Goal: Information Seeking & Learning: Learn about a topic

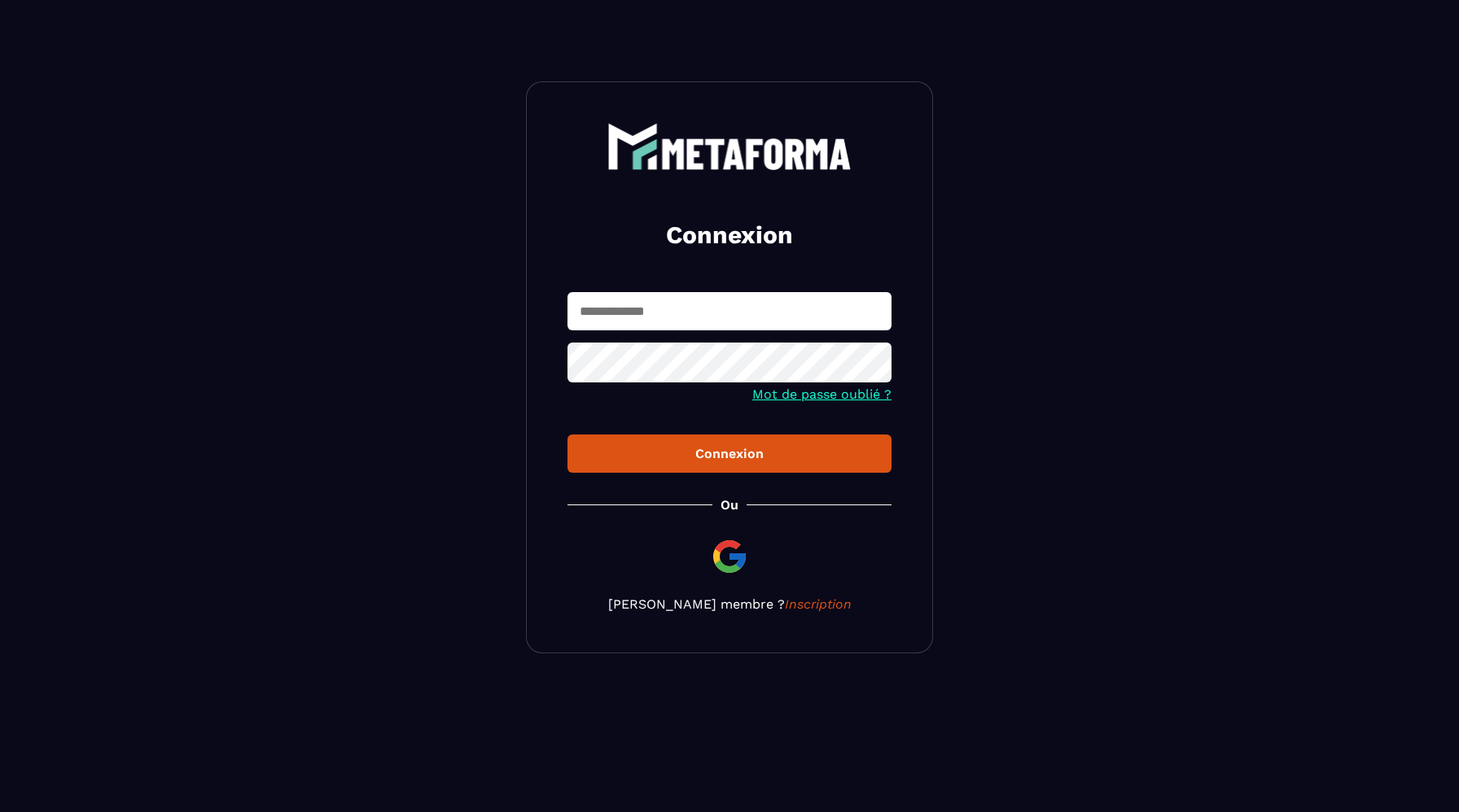
click at [646, 309] on input "text" at bounding box center [730, 311] width 324 height 38
type input "**********"
click at [567, 435] on button "Connexion" at bounding box center [730, 454] width 324 height 38
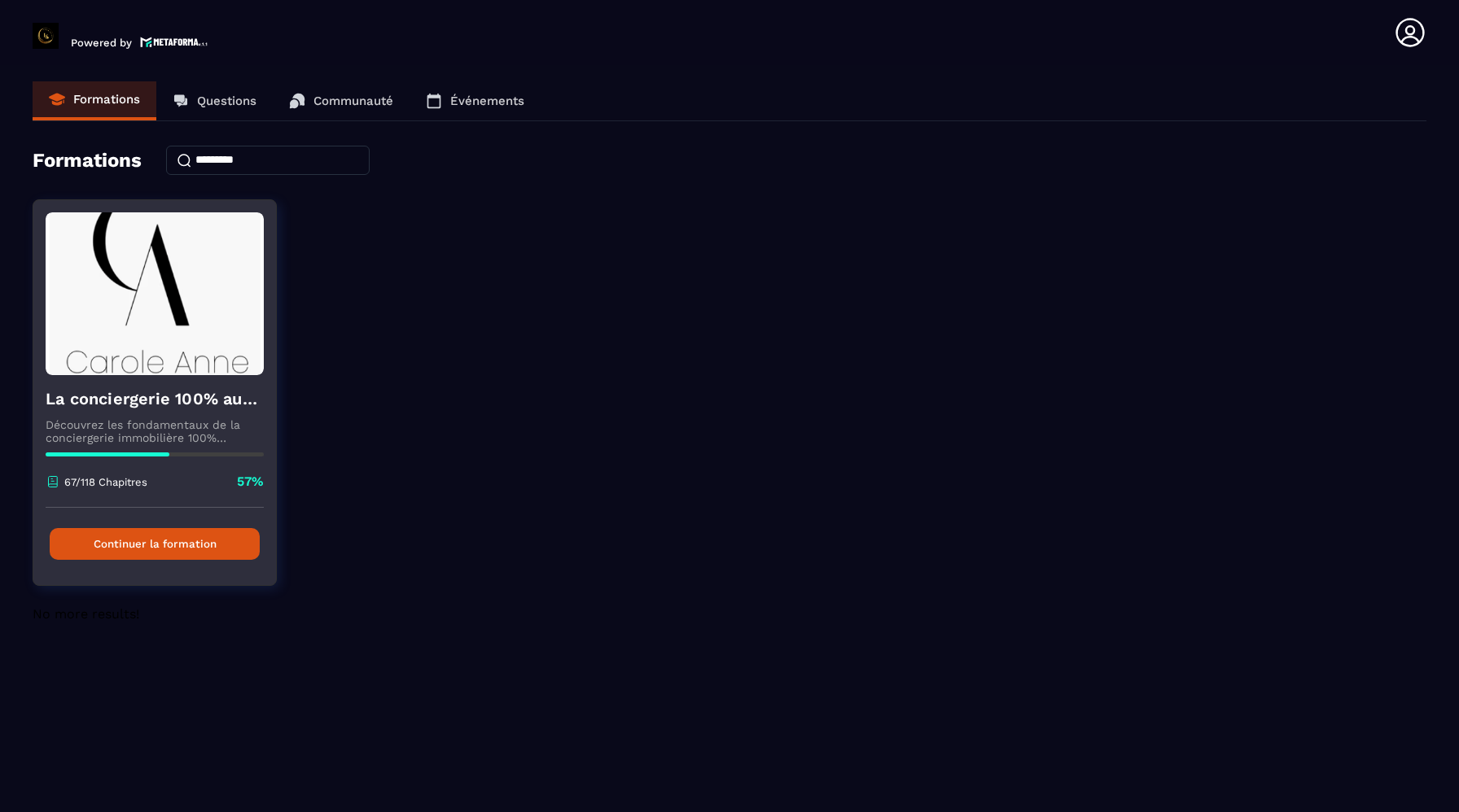
click at [192, 537] on button "Continuer la formation" at bounding box center [154, 544] width 210 height 32
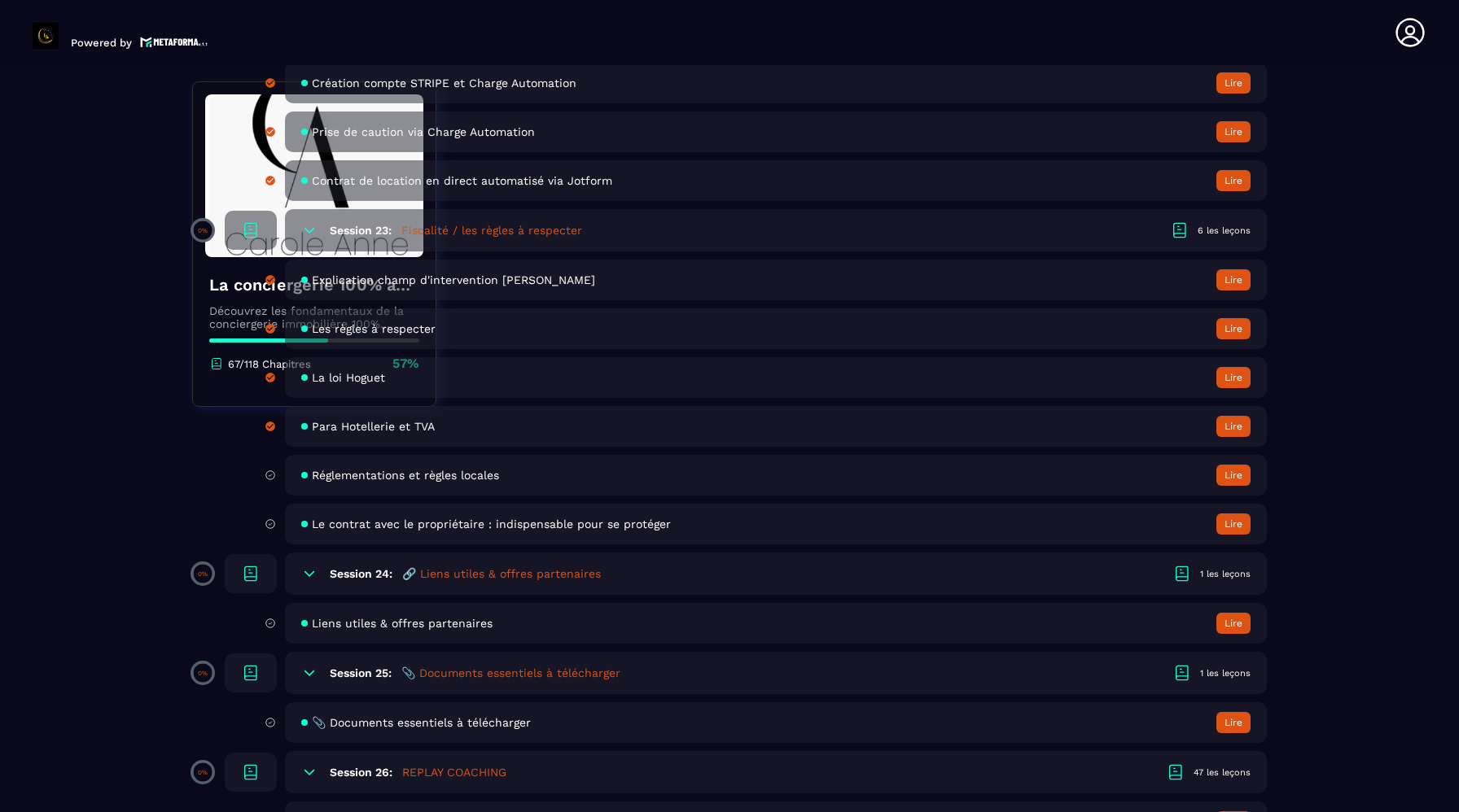
scroll to position [4606, 0]
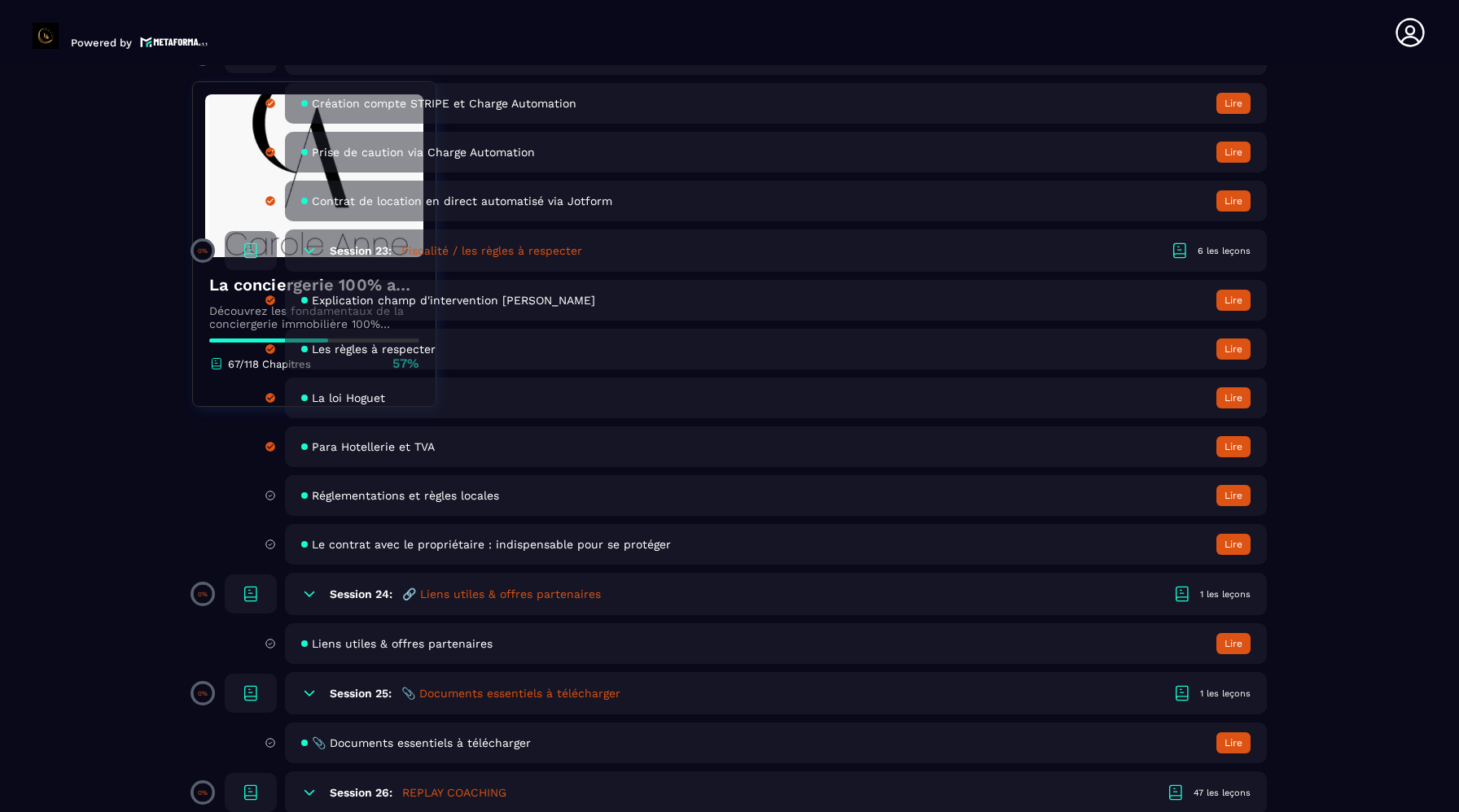
click at [462, 500] on span "Réglementations et règles locales" at bounding box center [405, 495] width 187 height 13
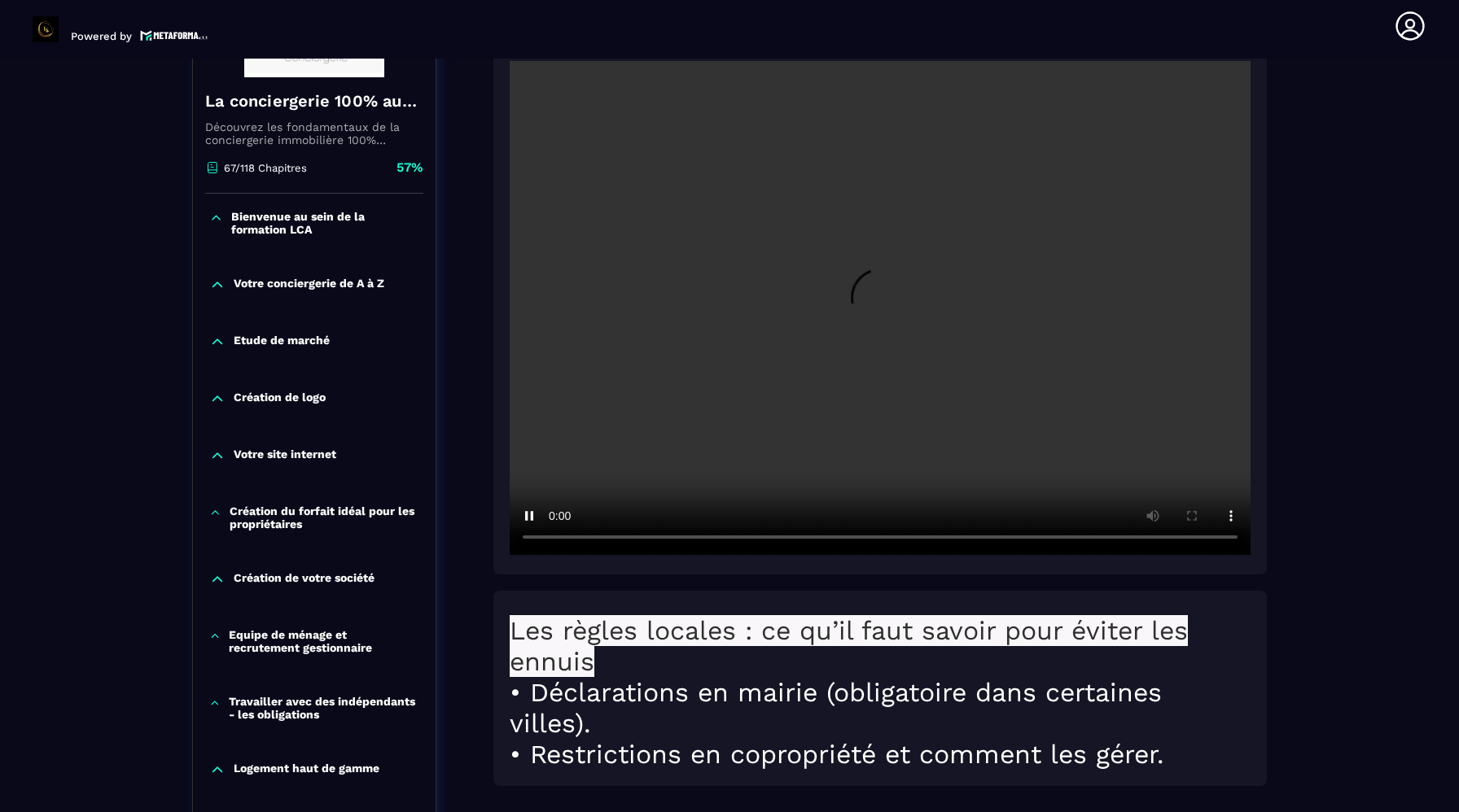
scroll to position [329, 0]
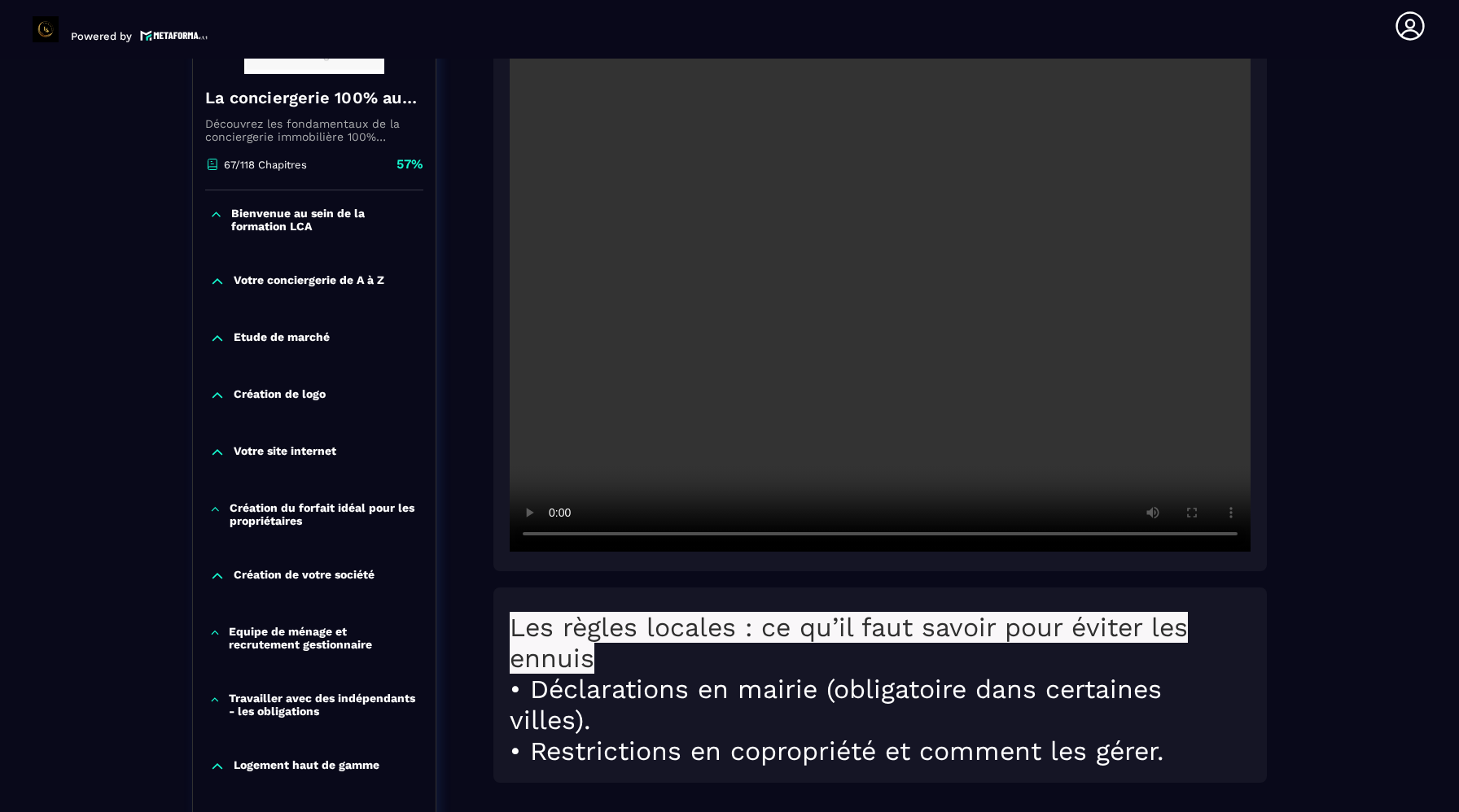
click at [636, 353] on video at bounding box center [880, 304] width 741 height 494
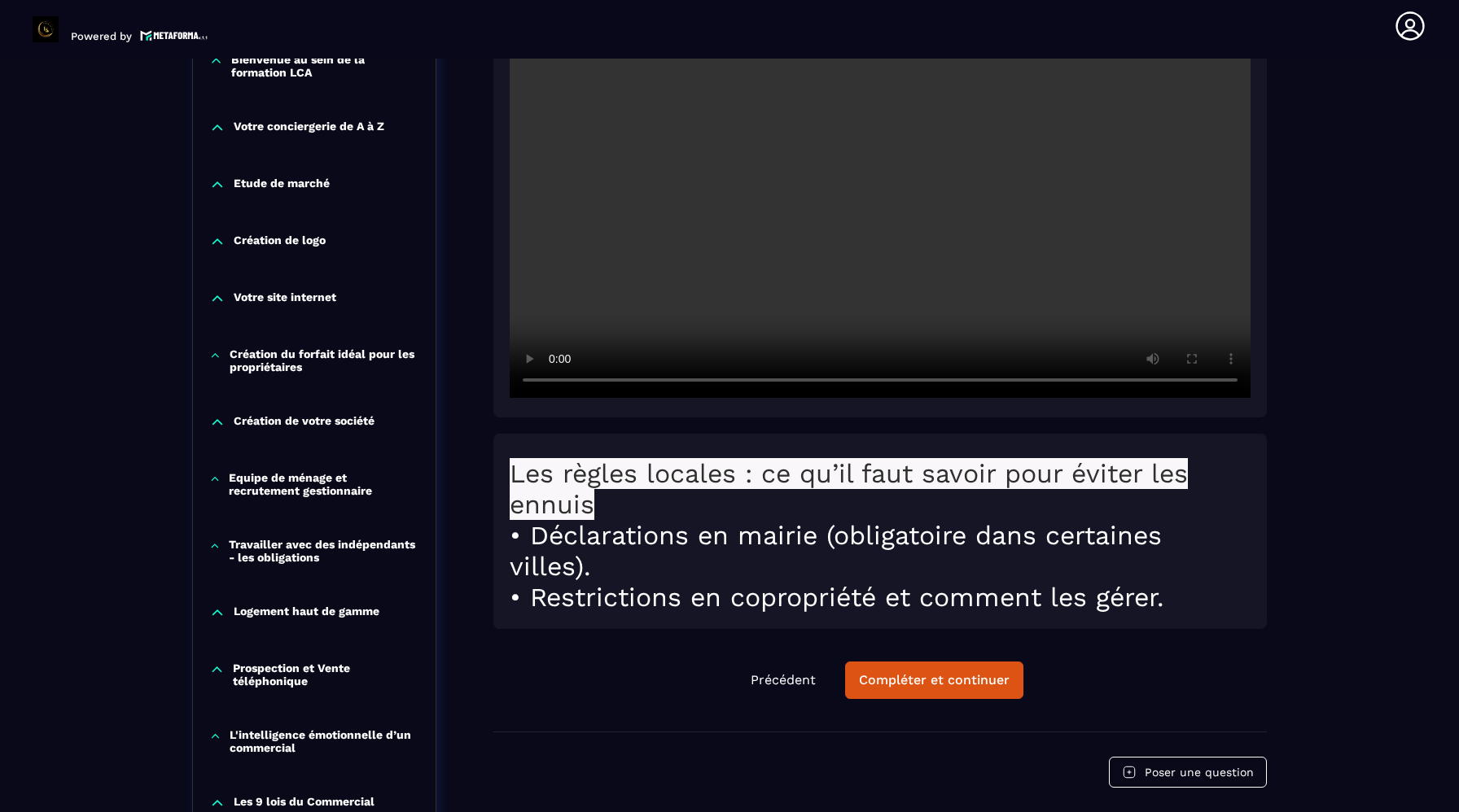
scroll to position [488, 0]
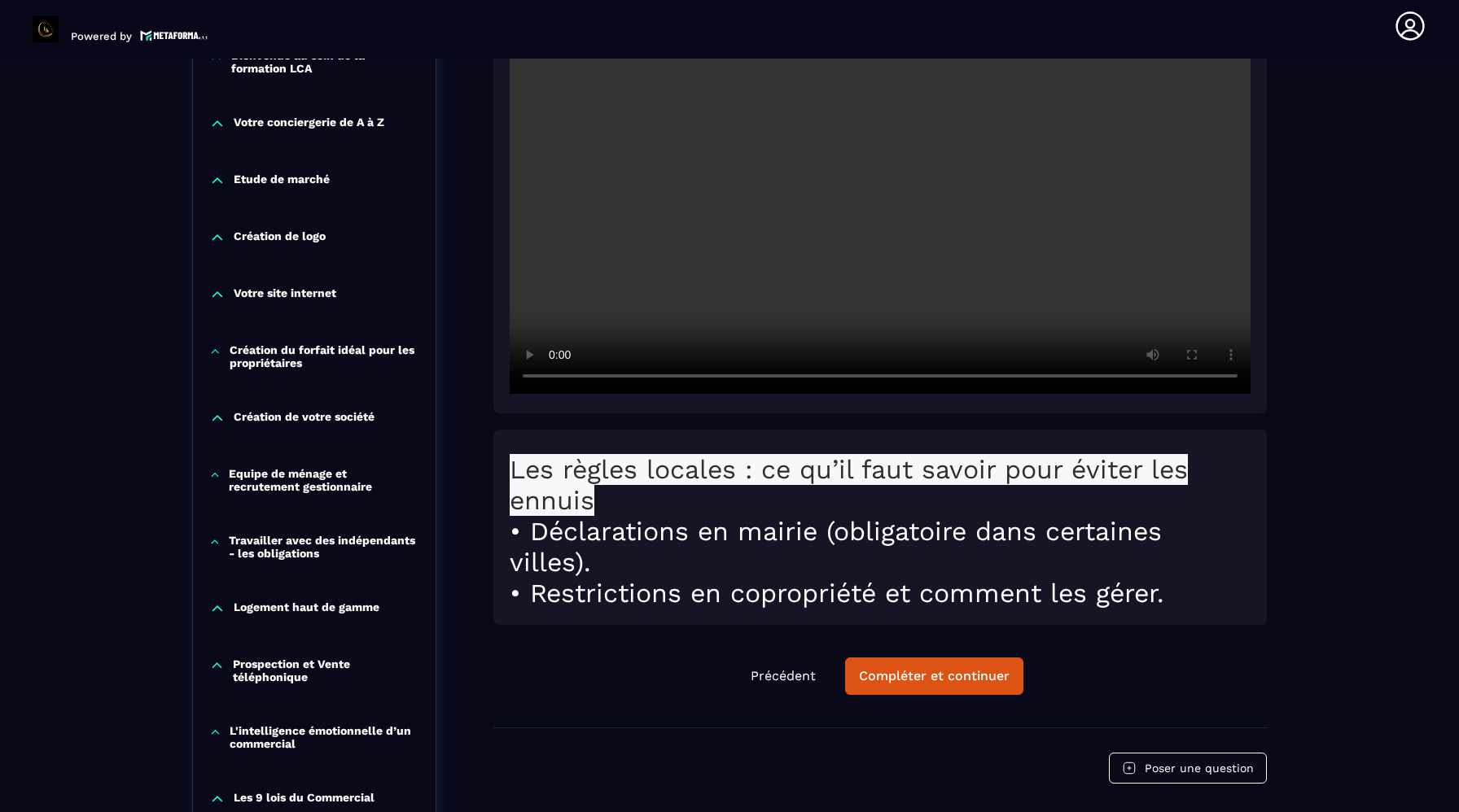
click at [754, 408] on div at bounding box center [880, 145] width 774 height 538
drag, startPoint x: 667, startPoint y: 266, endPoint x: 666, endPoint y: 253, distance: 13.0
click at [666, 253] on video at bounding box center [880, 147] width 741 height 494
click at [674, 230] on video at bounding box center [880, 147] width 741 height 494
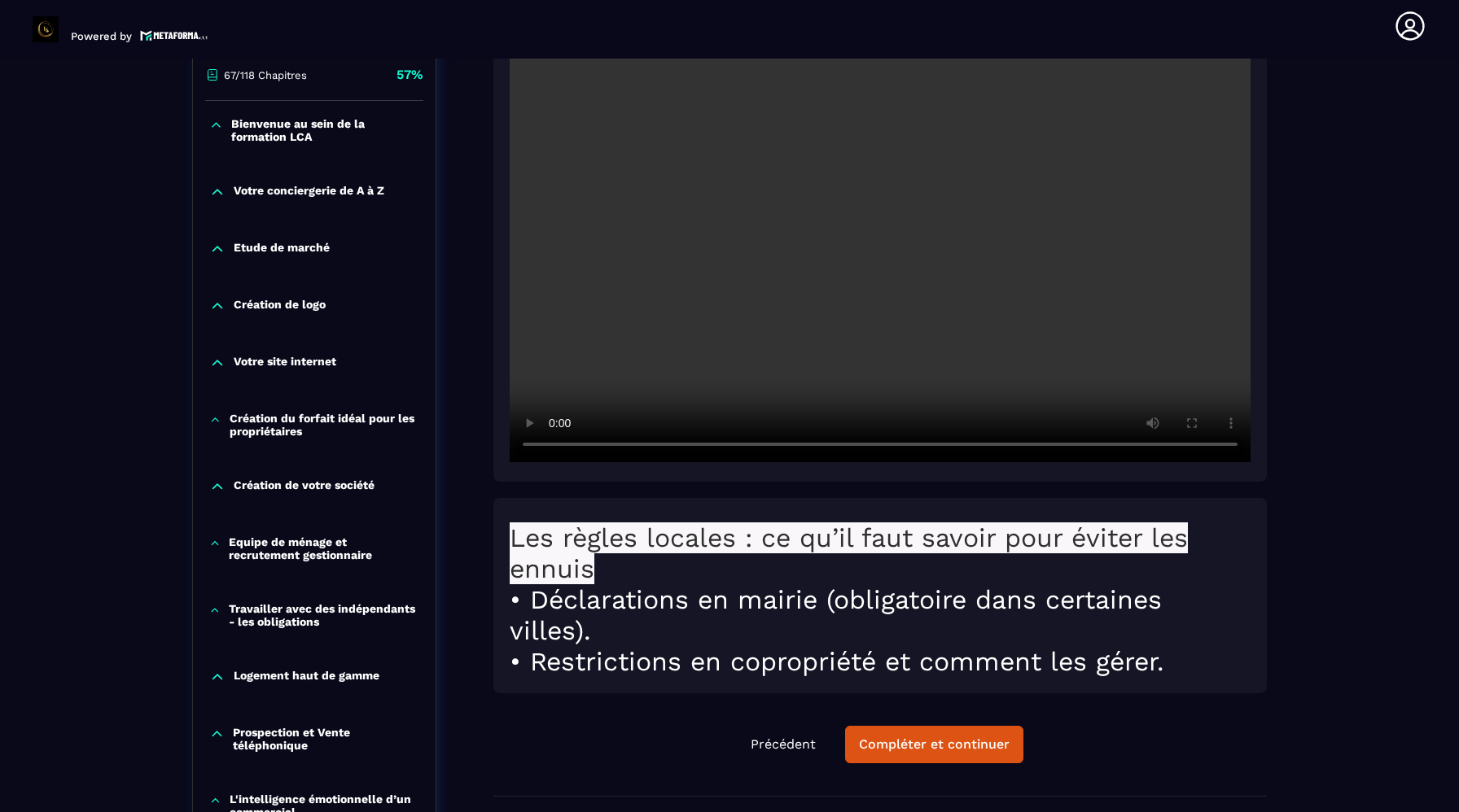
scroll to position [414, 0]
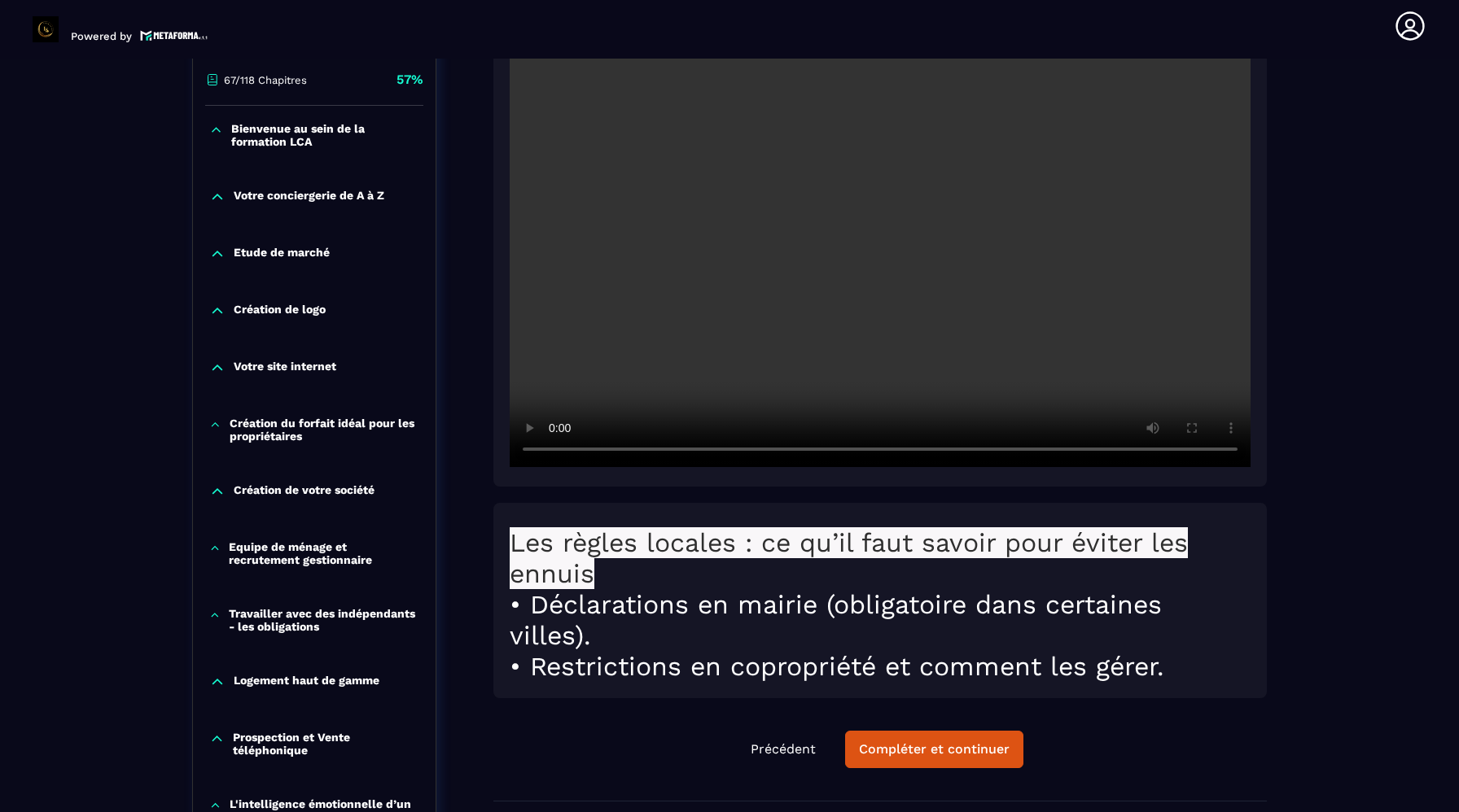
click at [977, 339] on video at bounding box center [880, 220] width 741 height 494
click at [703, 256] on video at bounding box center [880, 220] width 741 height 494
click at [703, 275] on video at bounding box center [880, 220] width 741 height 494
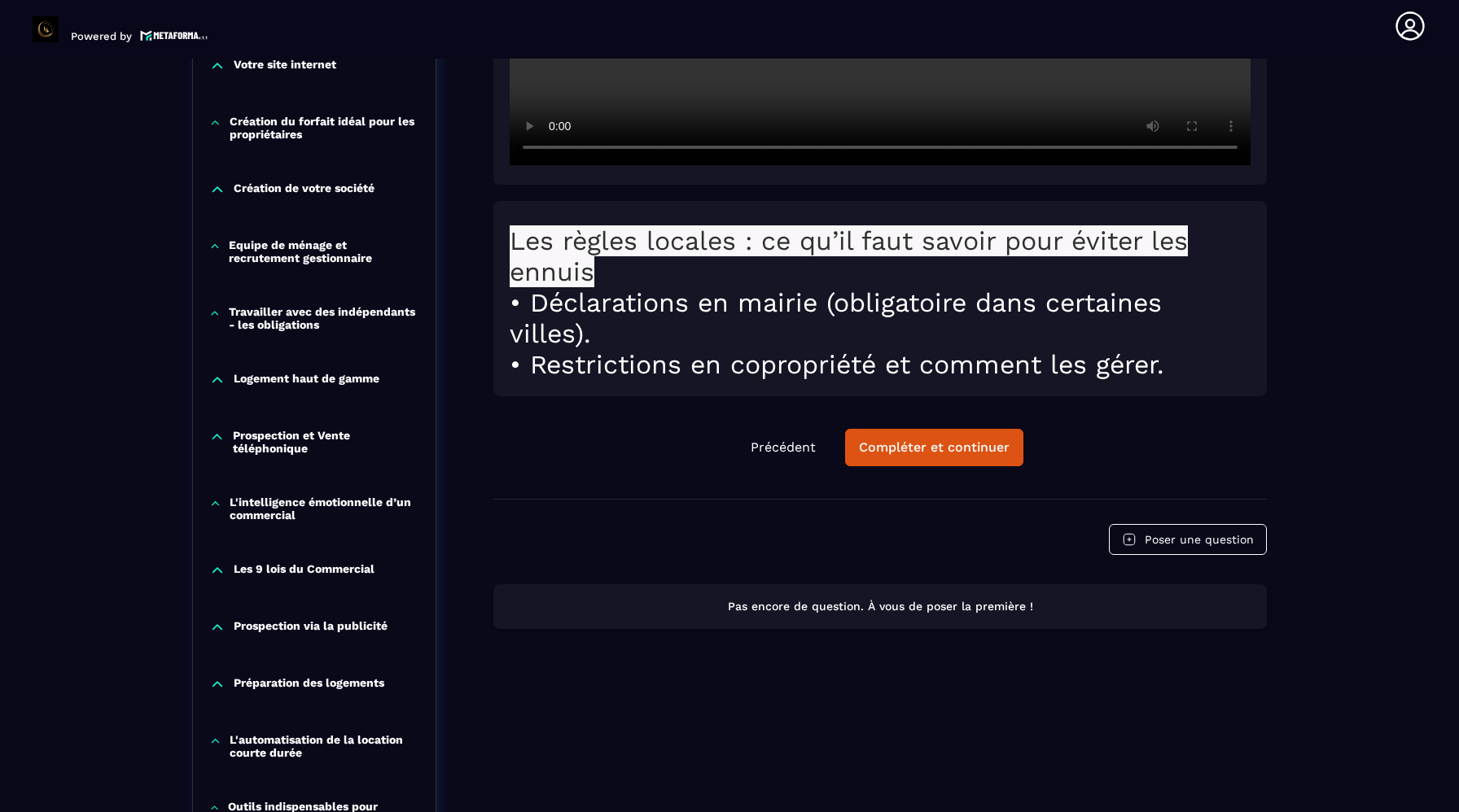
scroll to position [728, 0]
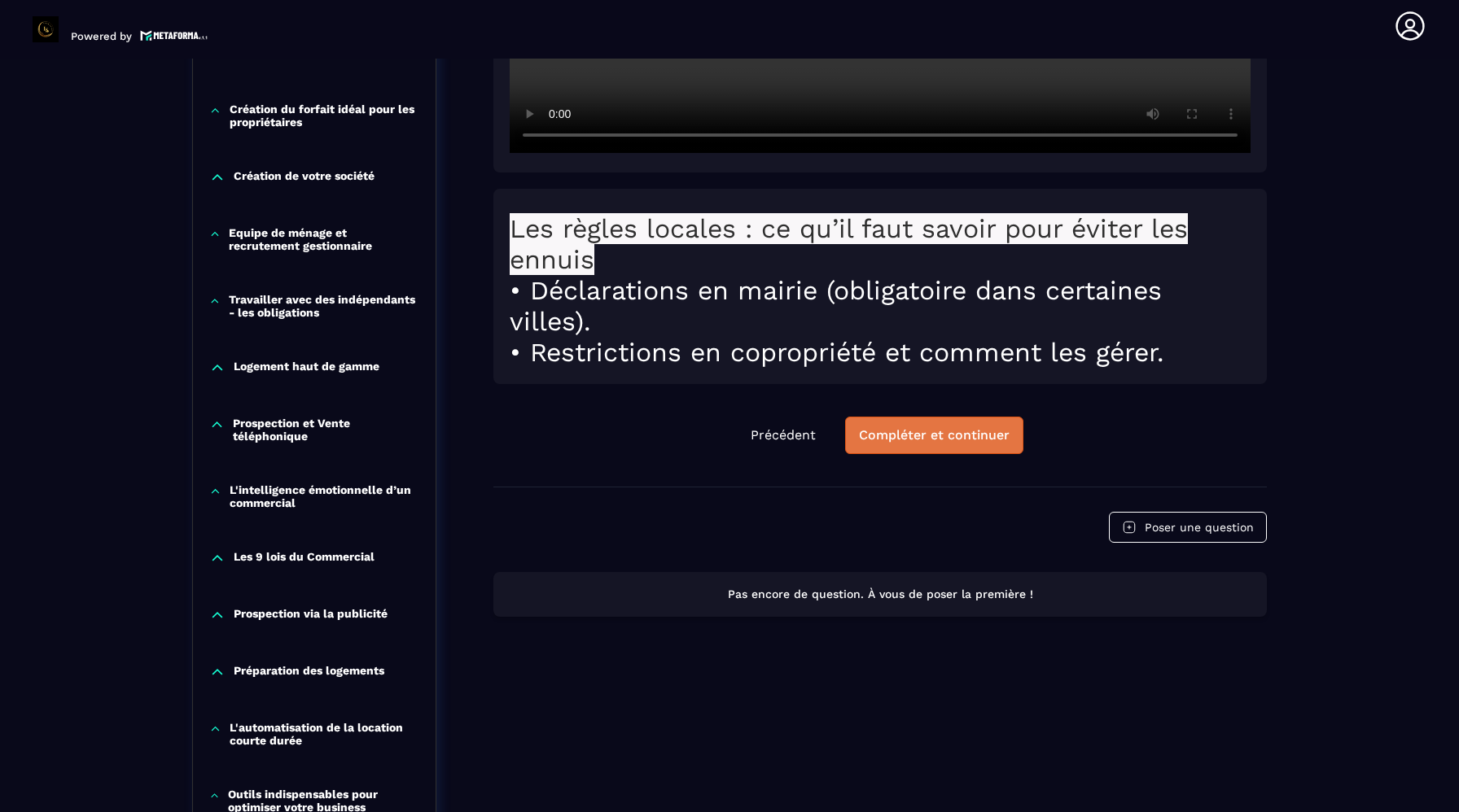
click at [941, 438] on div "Compléter et continuer" at bounding box center [934, 436] width 150 height 16
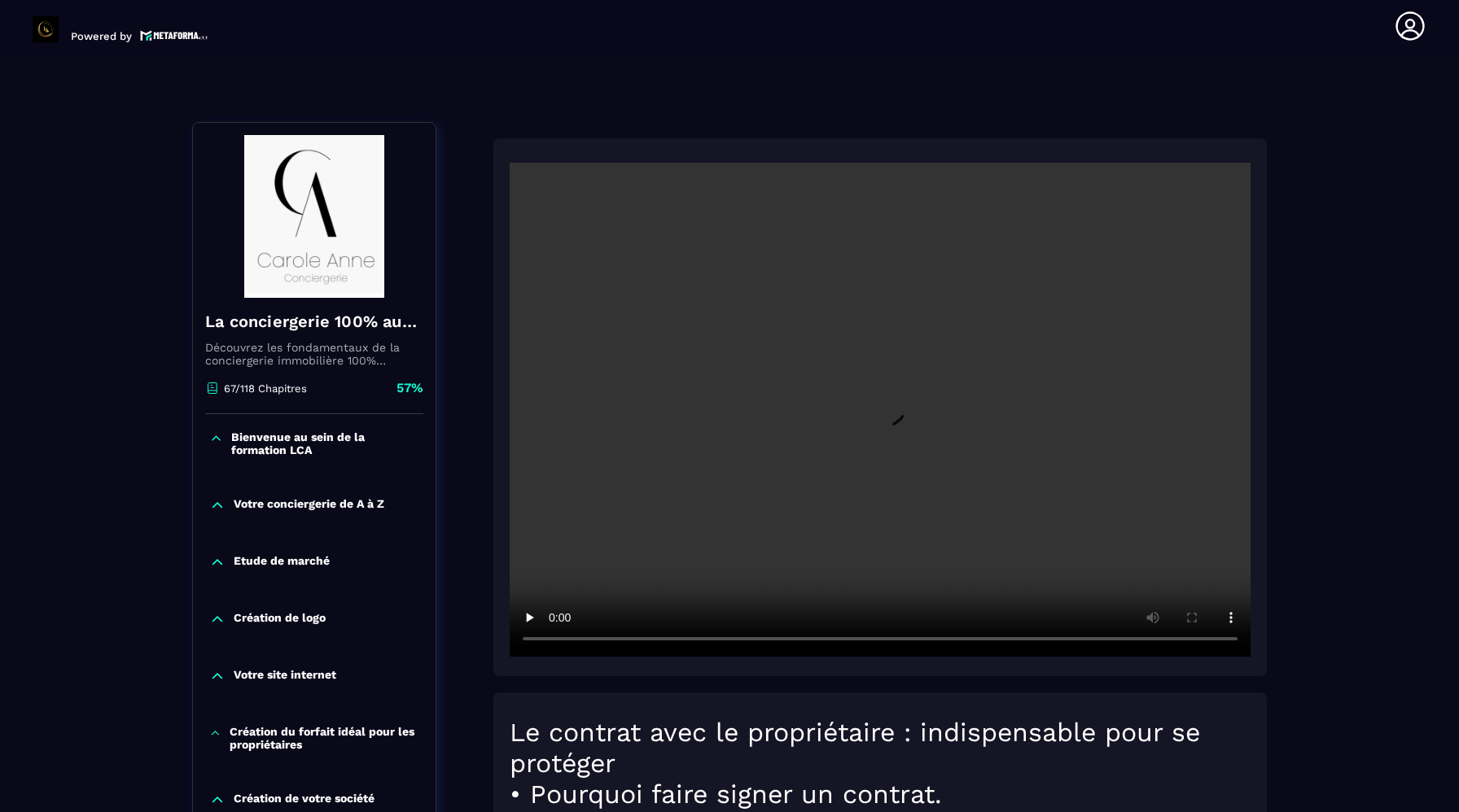
scroll to position [95, 0]
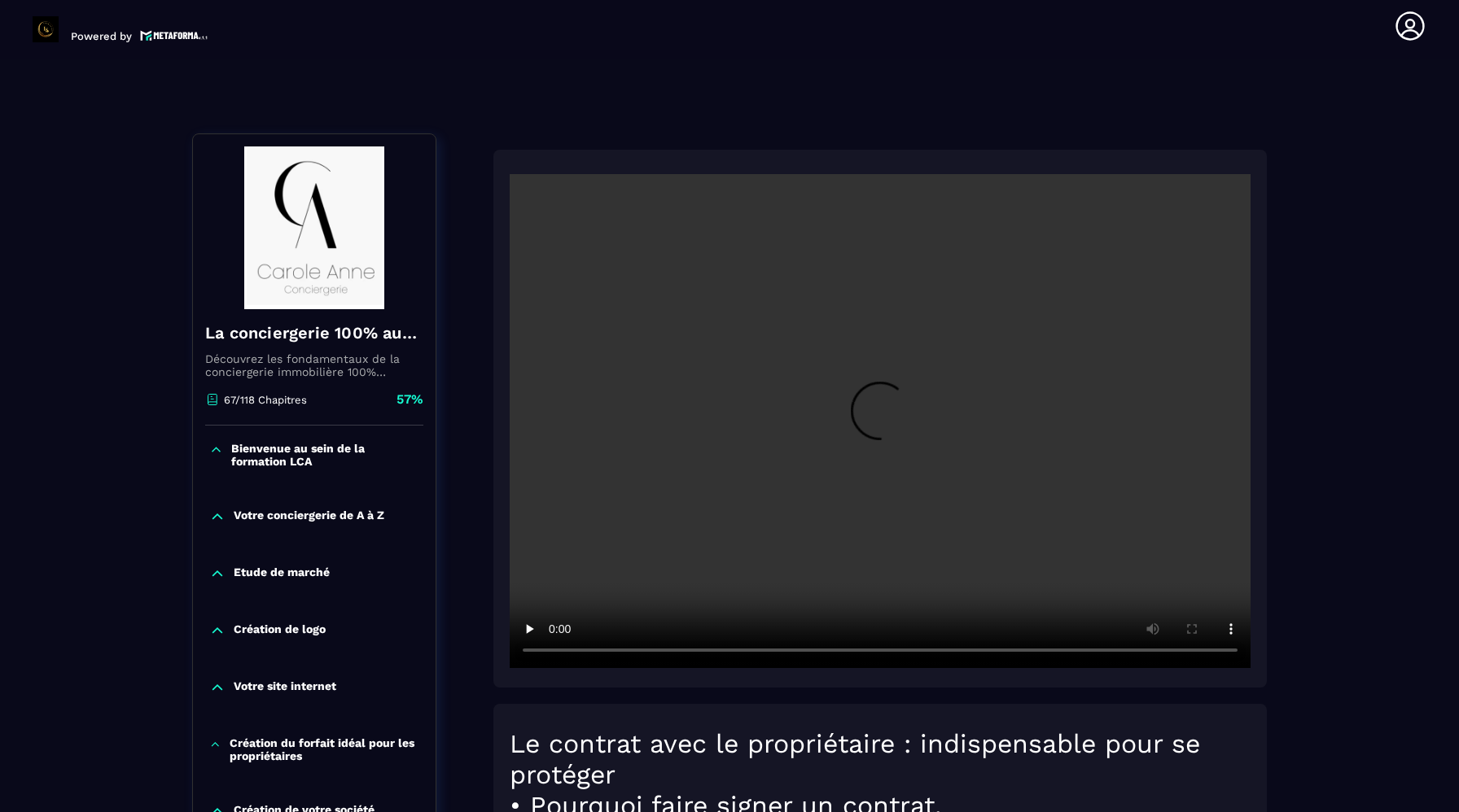
click at [757, 509] on video at bounding box center [880, 420] width 741 height 494
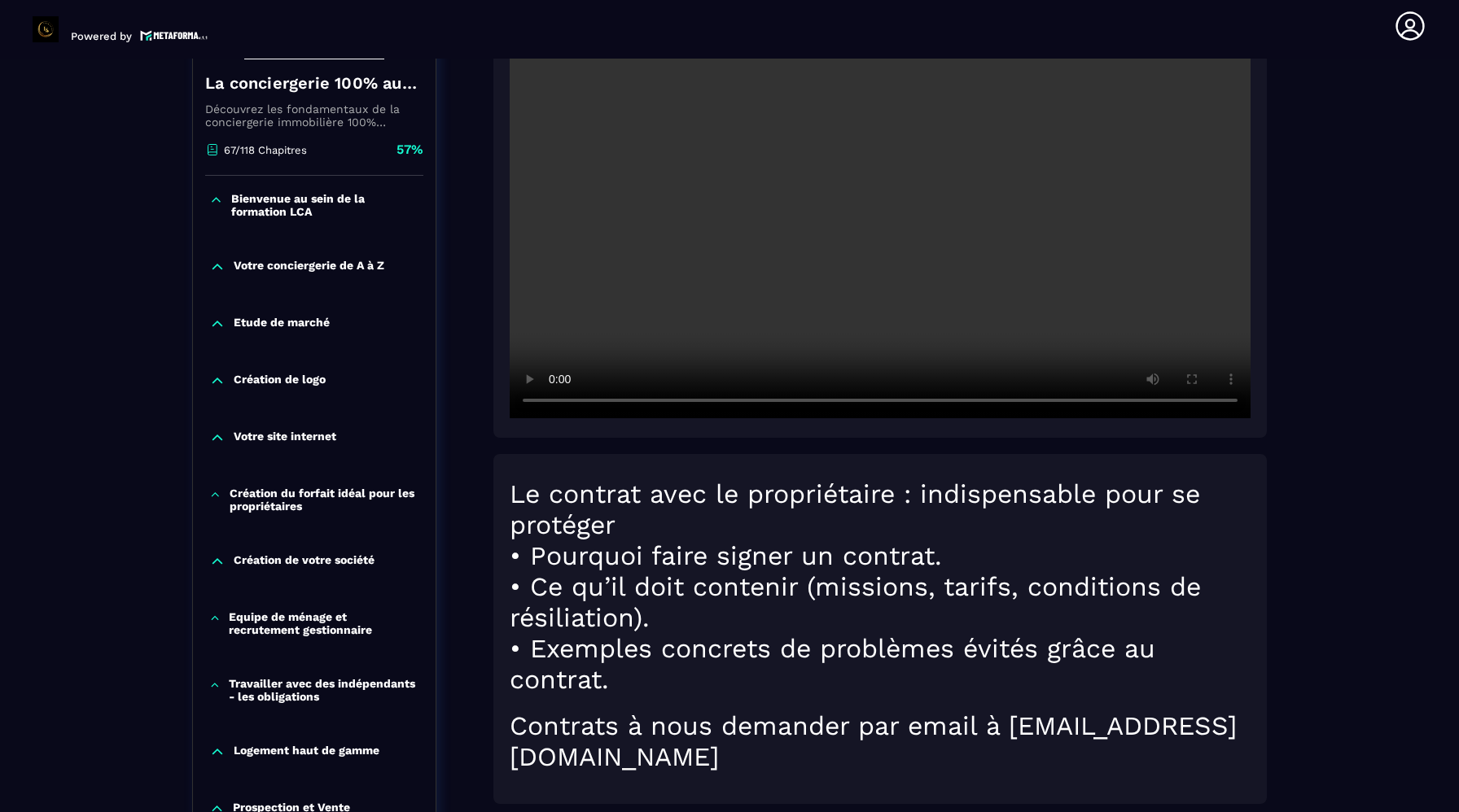
scroll to position [345, 0]
click at [714, 239] on video at bounding box center [880, 170] width 741 height 494
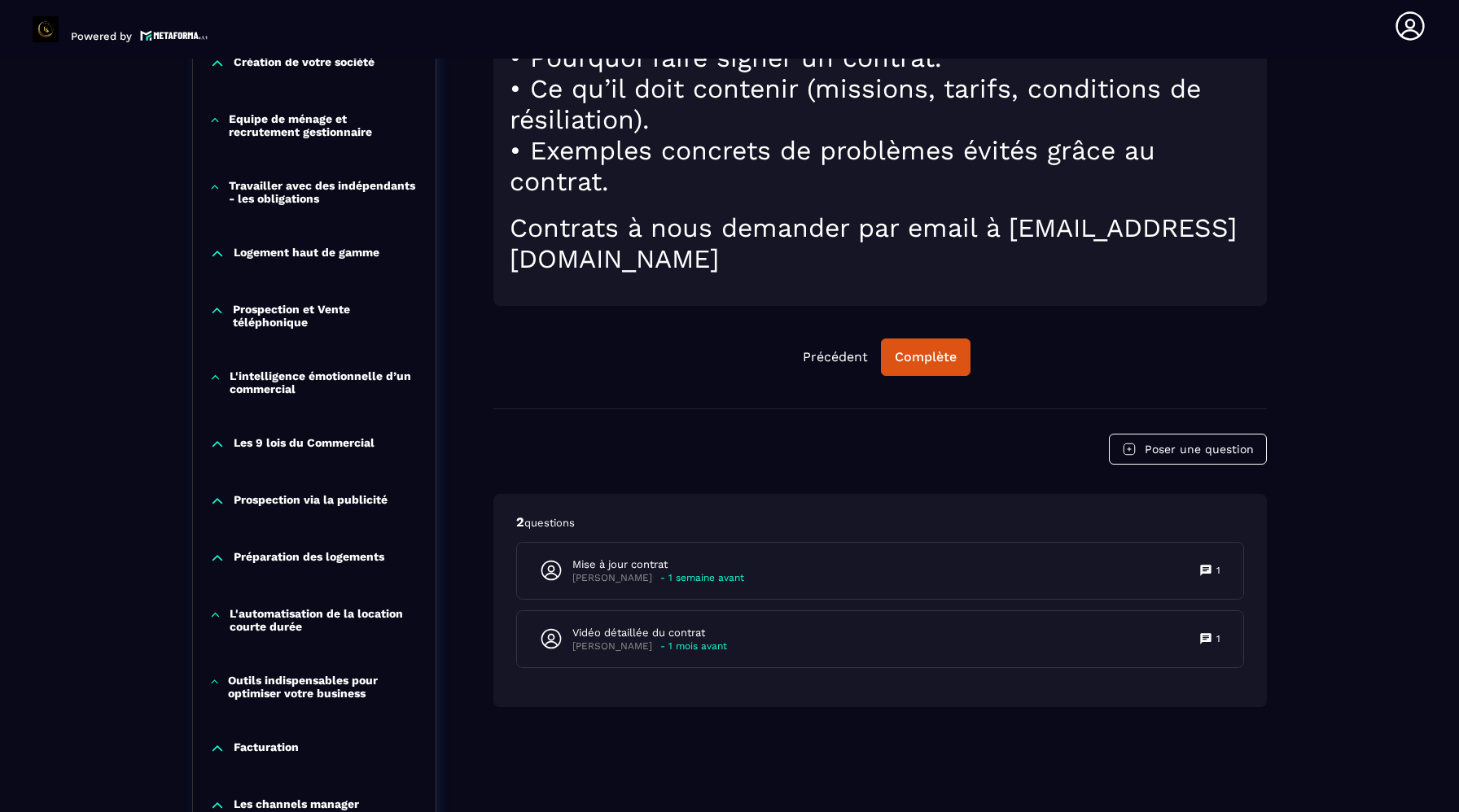
scroll to position [859, 0]
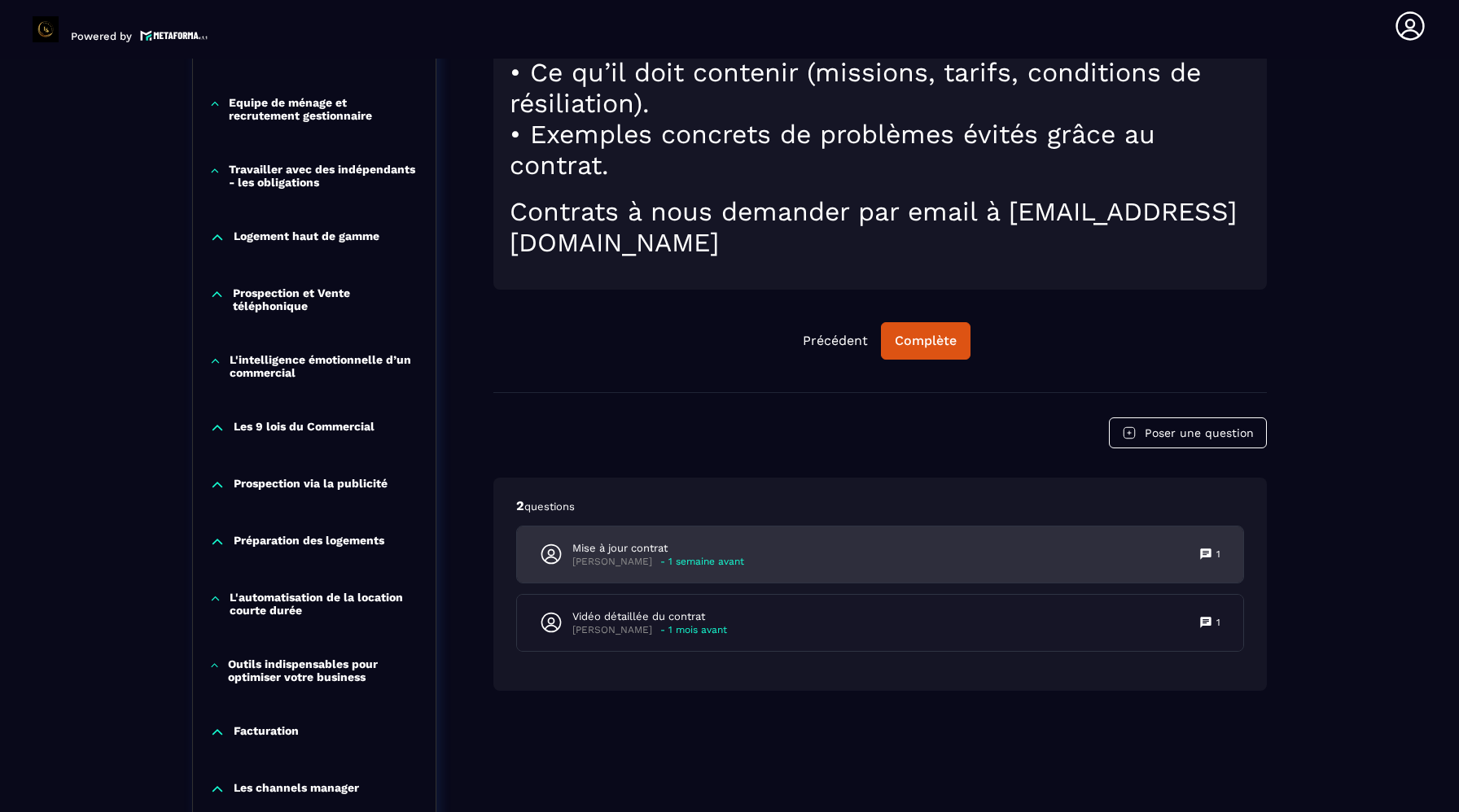
click at [860, 539] on div "Mise à jour contrat [PERSON_NAME] - 1 semaine avant 1" at bounding box center [880, 555] width 726 height 56
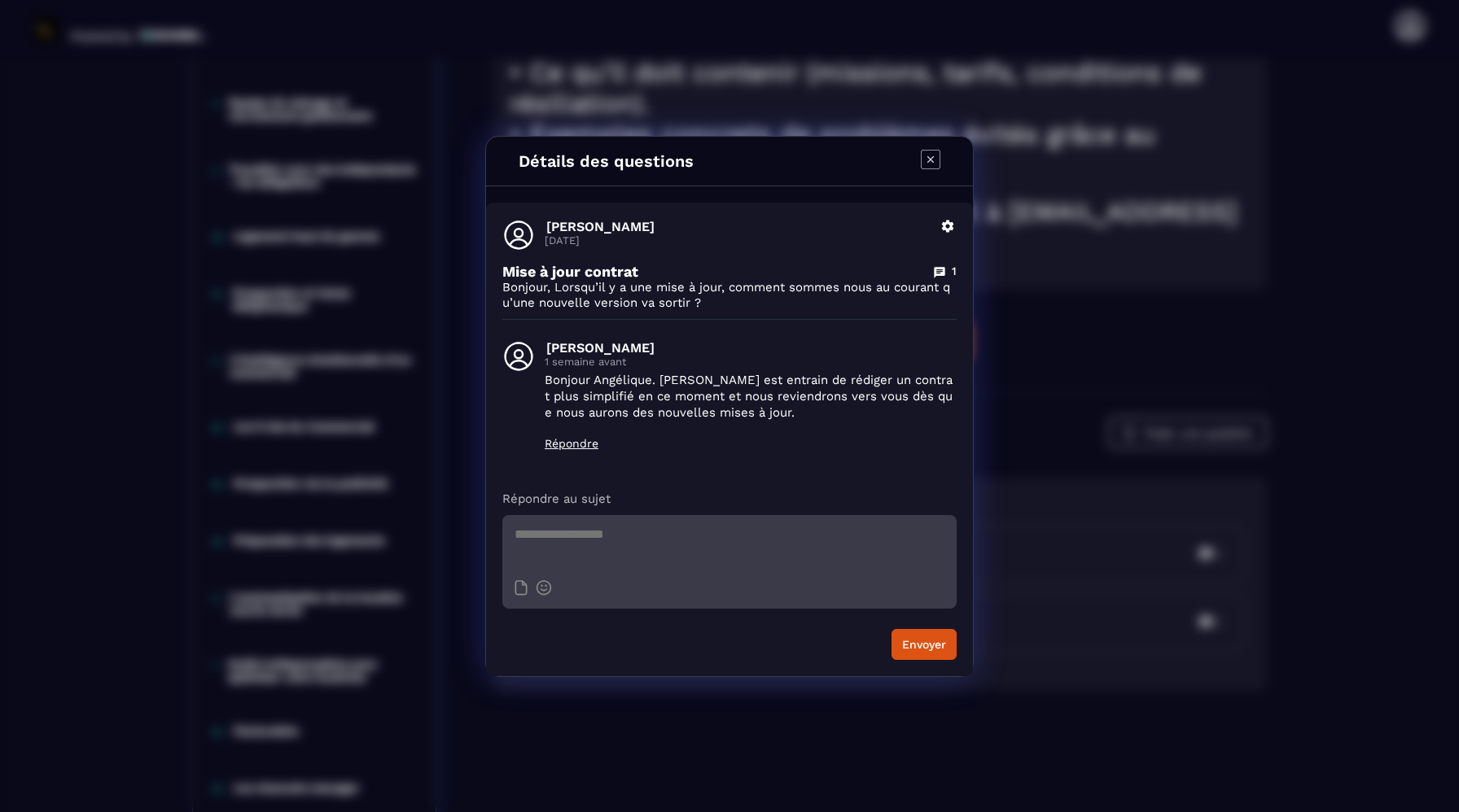
click at [936, 162] on icon "Modal window" at bounding box center [930, 159] width 20 height 20
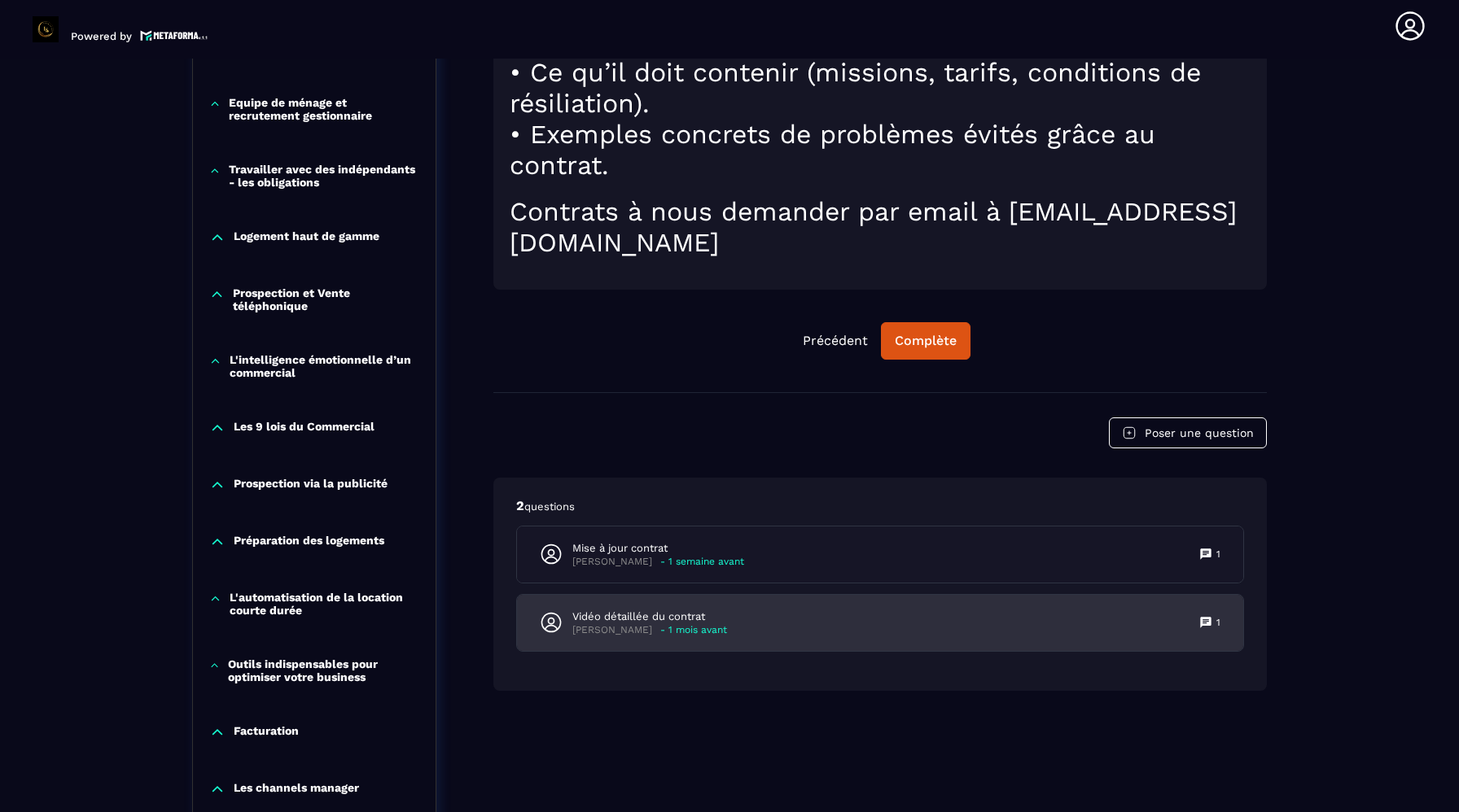
click at [733, 619] on div "Vidéo détaillée du contrat [PERSON_NAME] - 1 mois avant 1" at bounding box center [880, 623] width 726 height 56
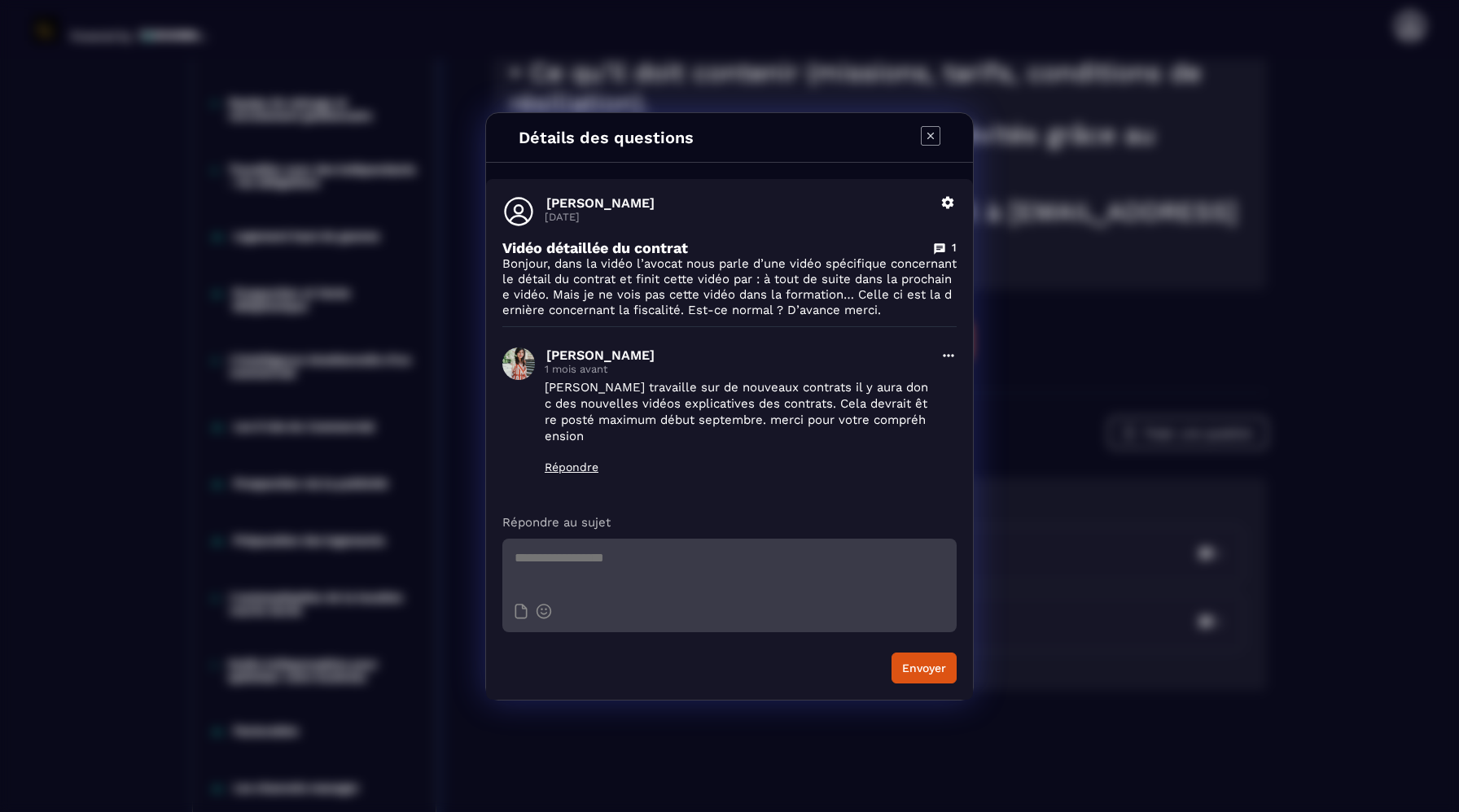
click at [932, 138] on icon "Modal window" at bounding box center [930, 134] width 6 height 6
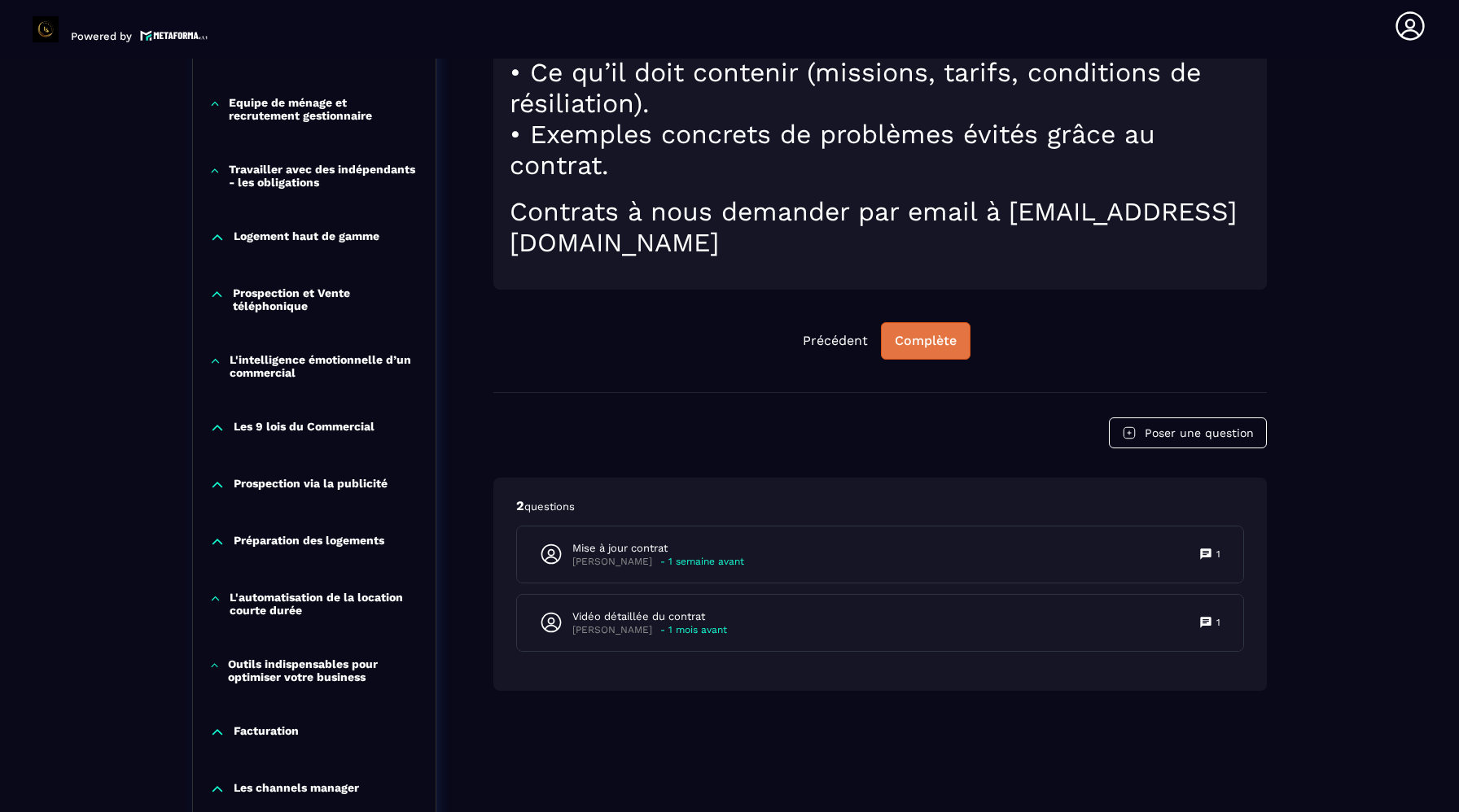
click at [939, 338] on div "Complète" at bounding box center [926, 341] width 62 height 16
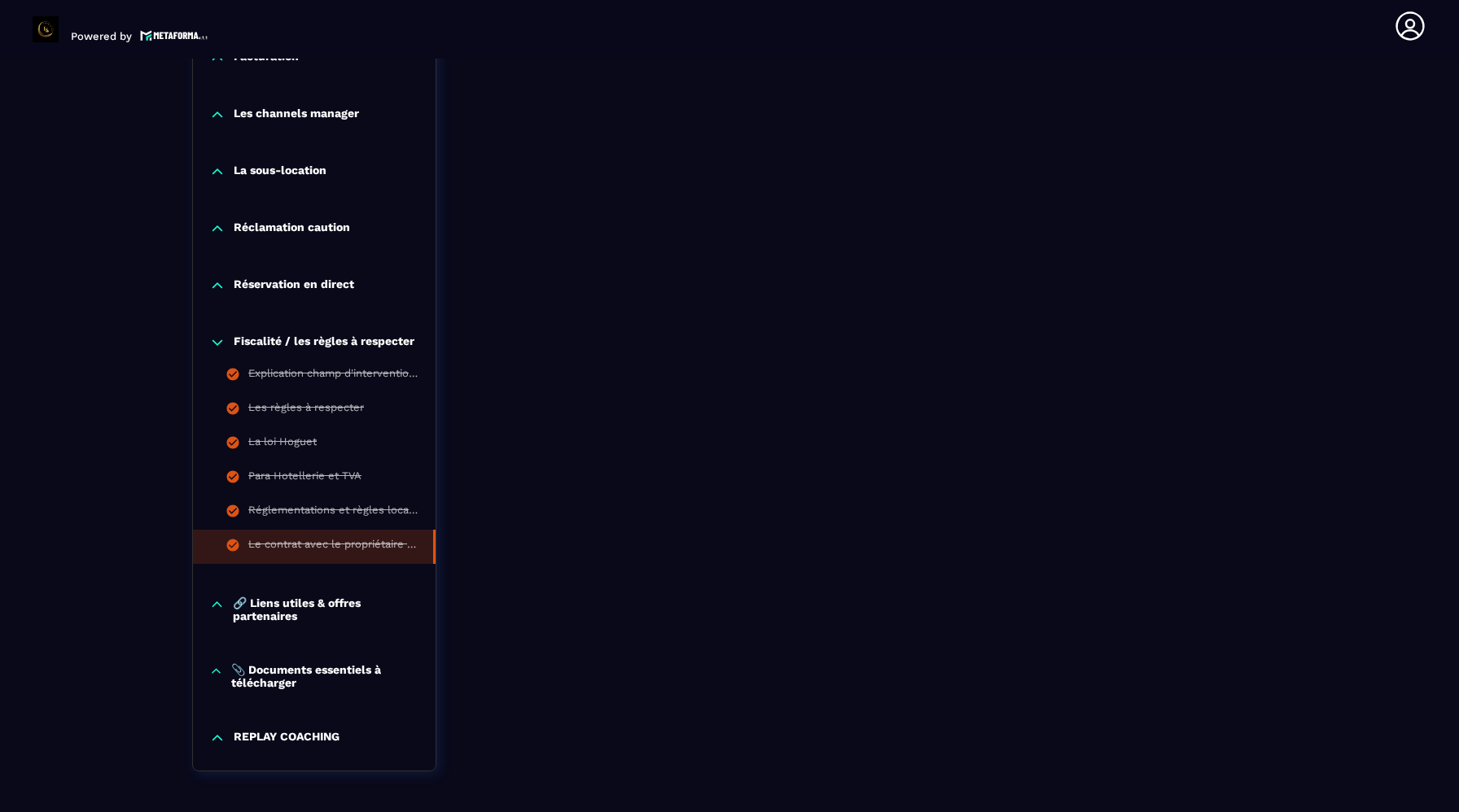
scroll to position [1607, 0]
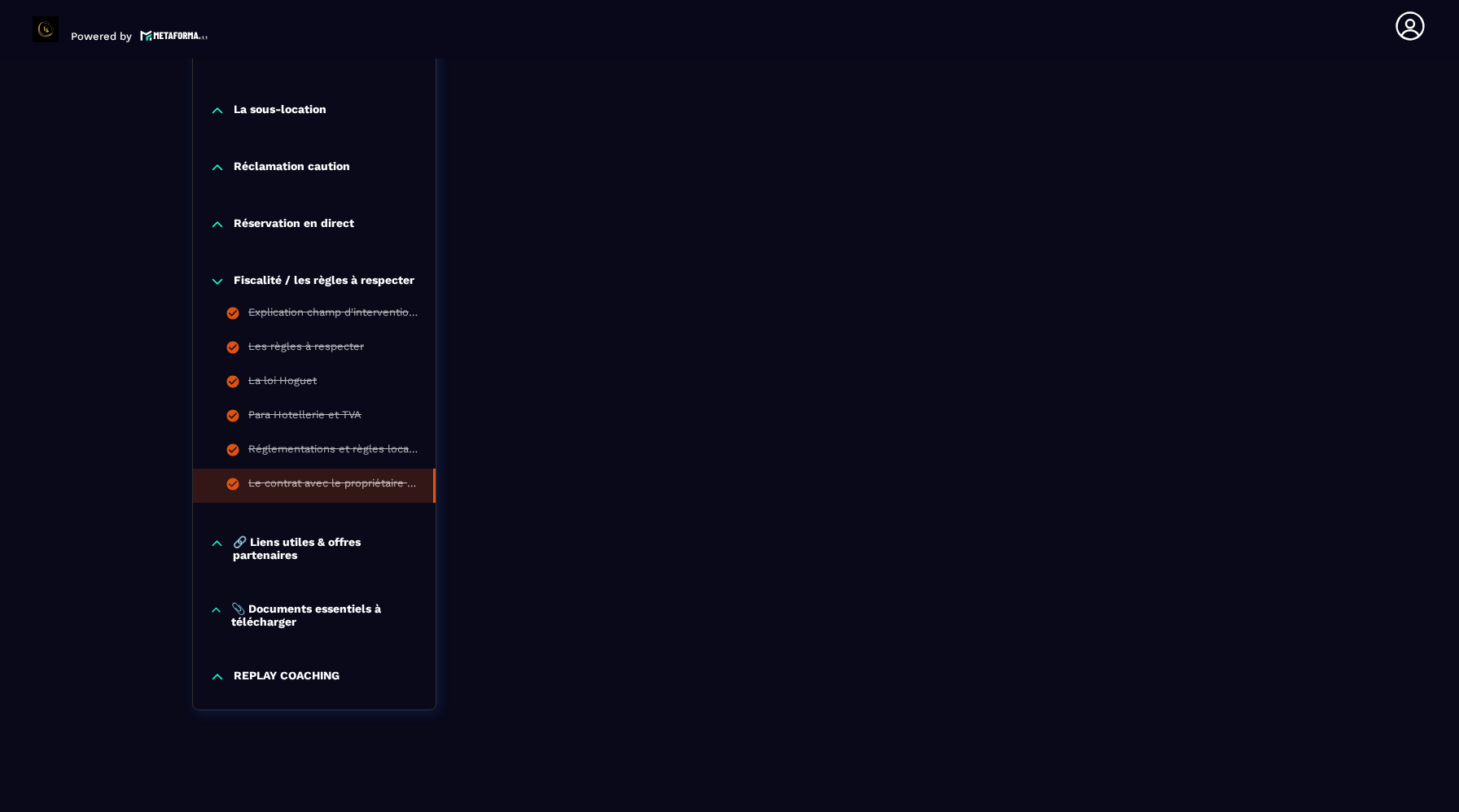
click at [310, 537] on p "🔗 Liens utiles & offres partenaires" at bounding box center [326, 548] width 186 height 26
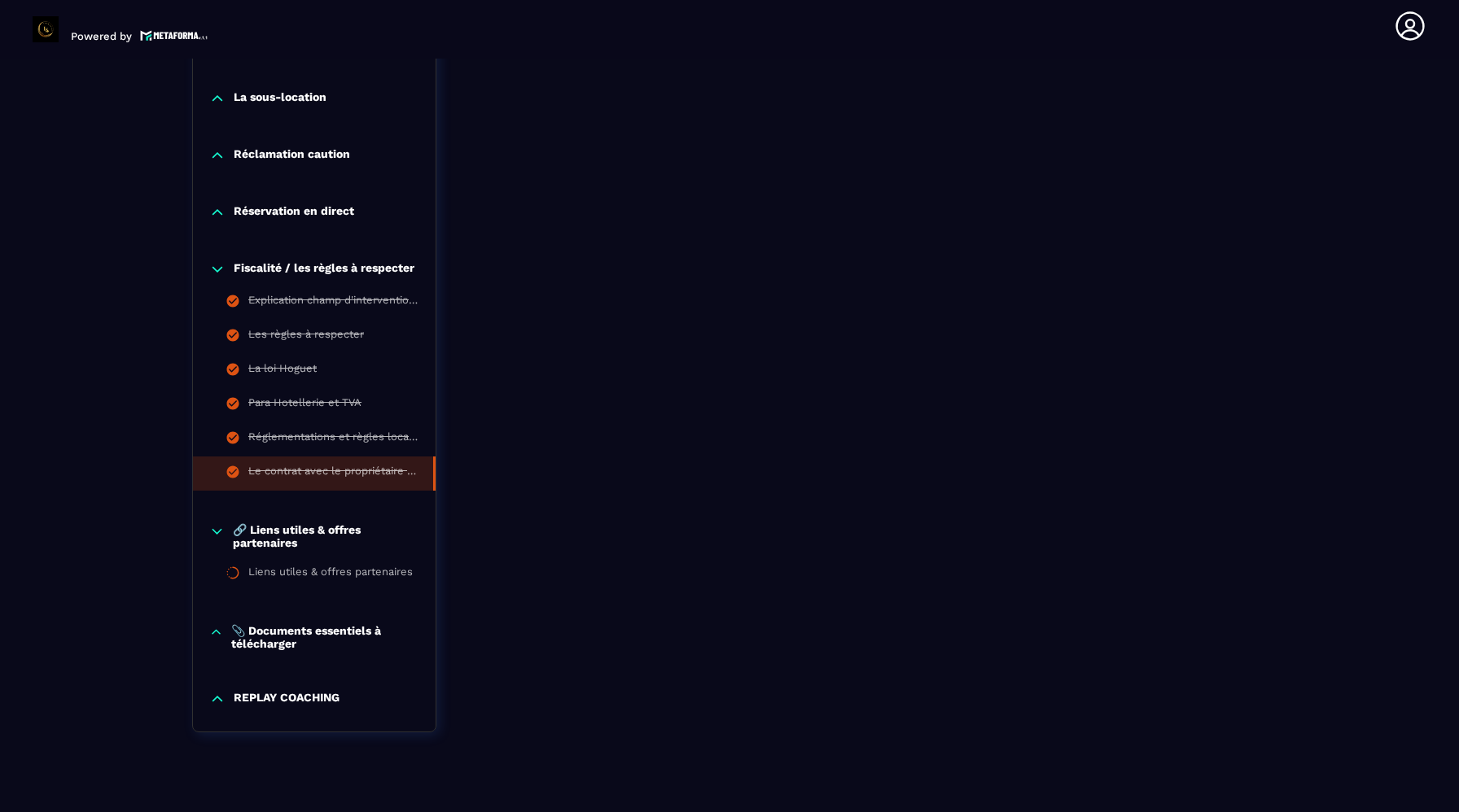
click at [304, 549] on p "🔗 Liens utiles & offres partenaires" at bounding box center [326, 536] width 186 height 26
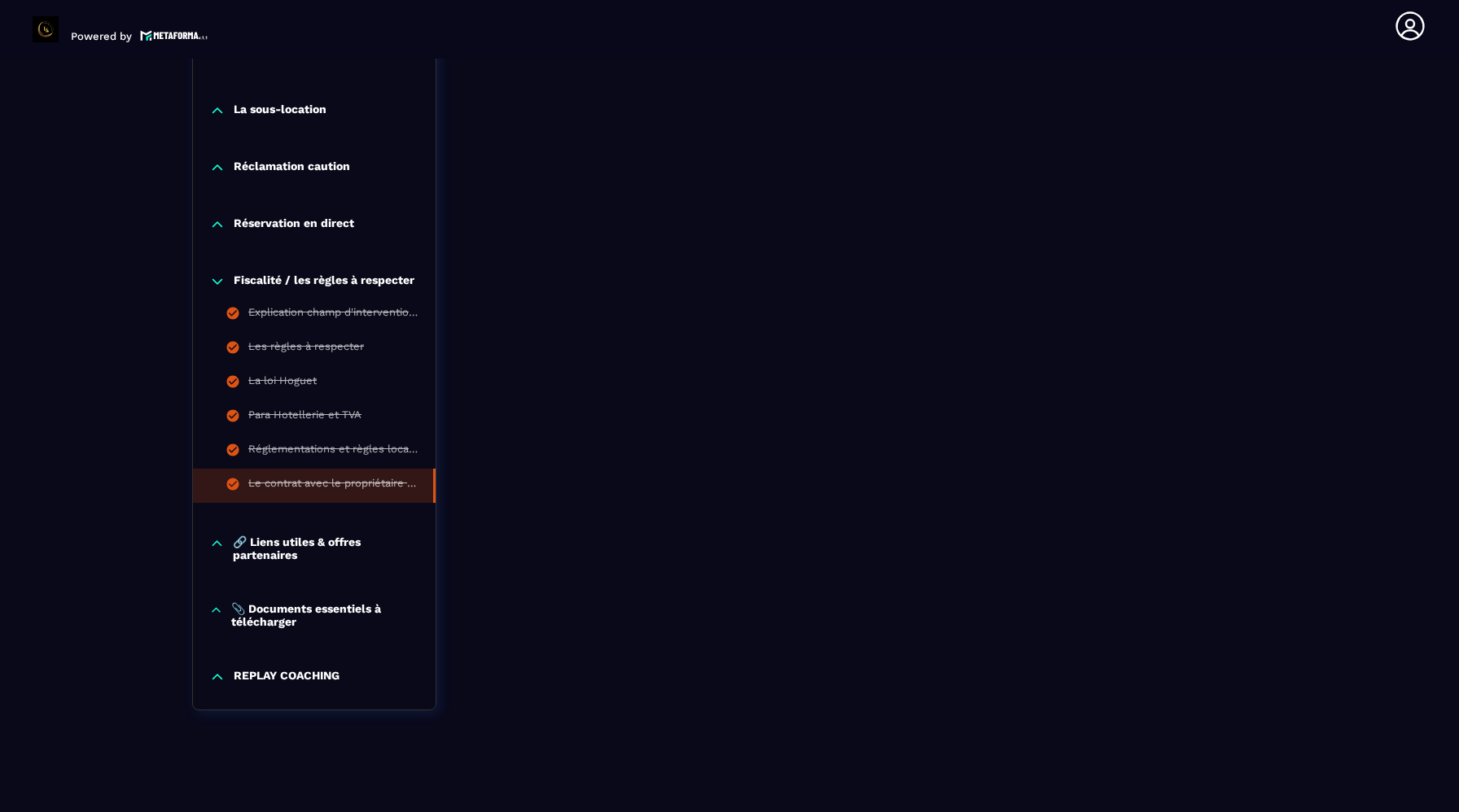
click at [304, 551] on p "🔗 Liens utiles & offres partenaires" at bounding box center [326, 548] width 186 height 26
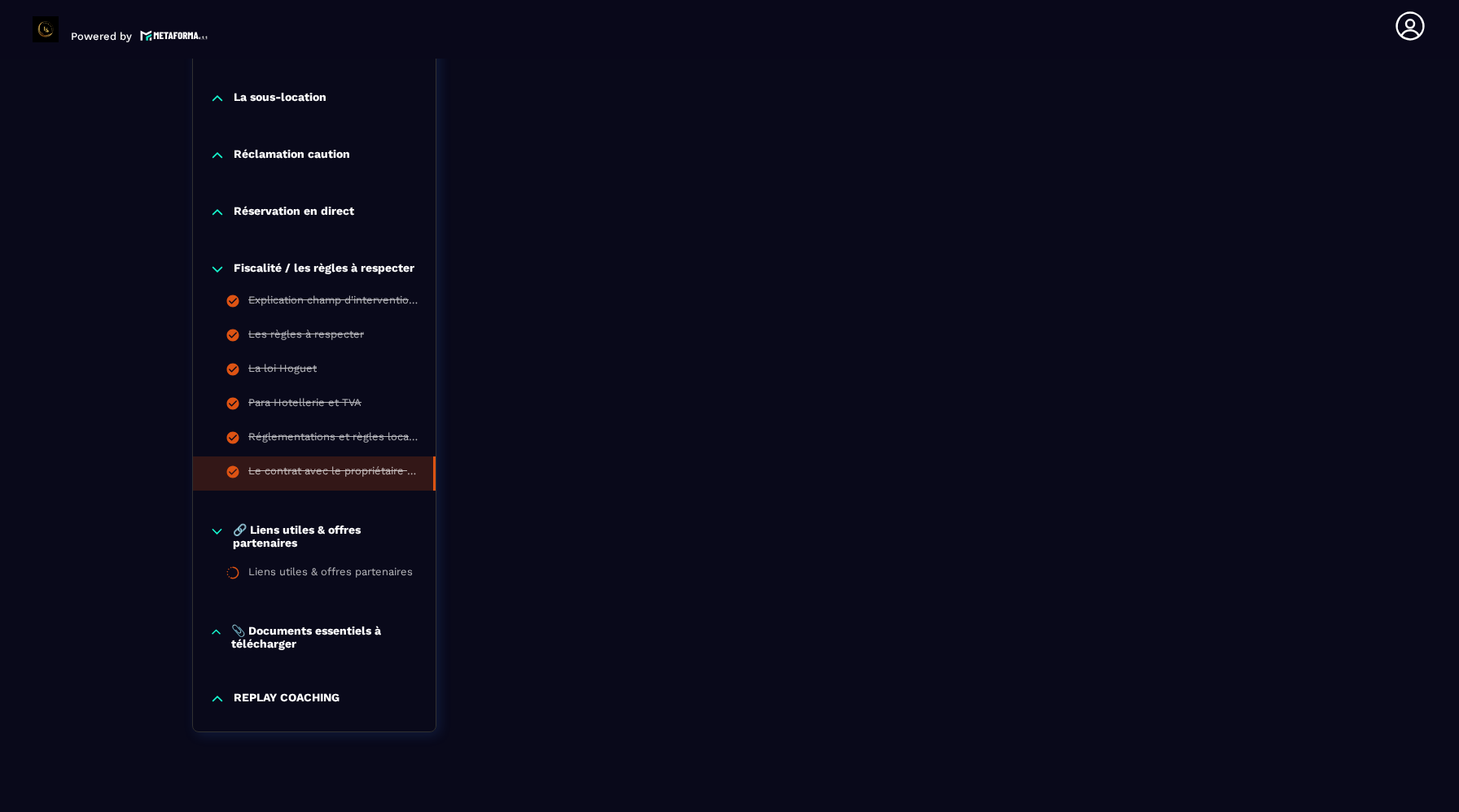
click at [285, 544] on p "🔗 Liens utiles & offres partenaires" at bounding box center [326, 536] width 186 height 26
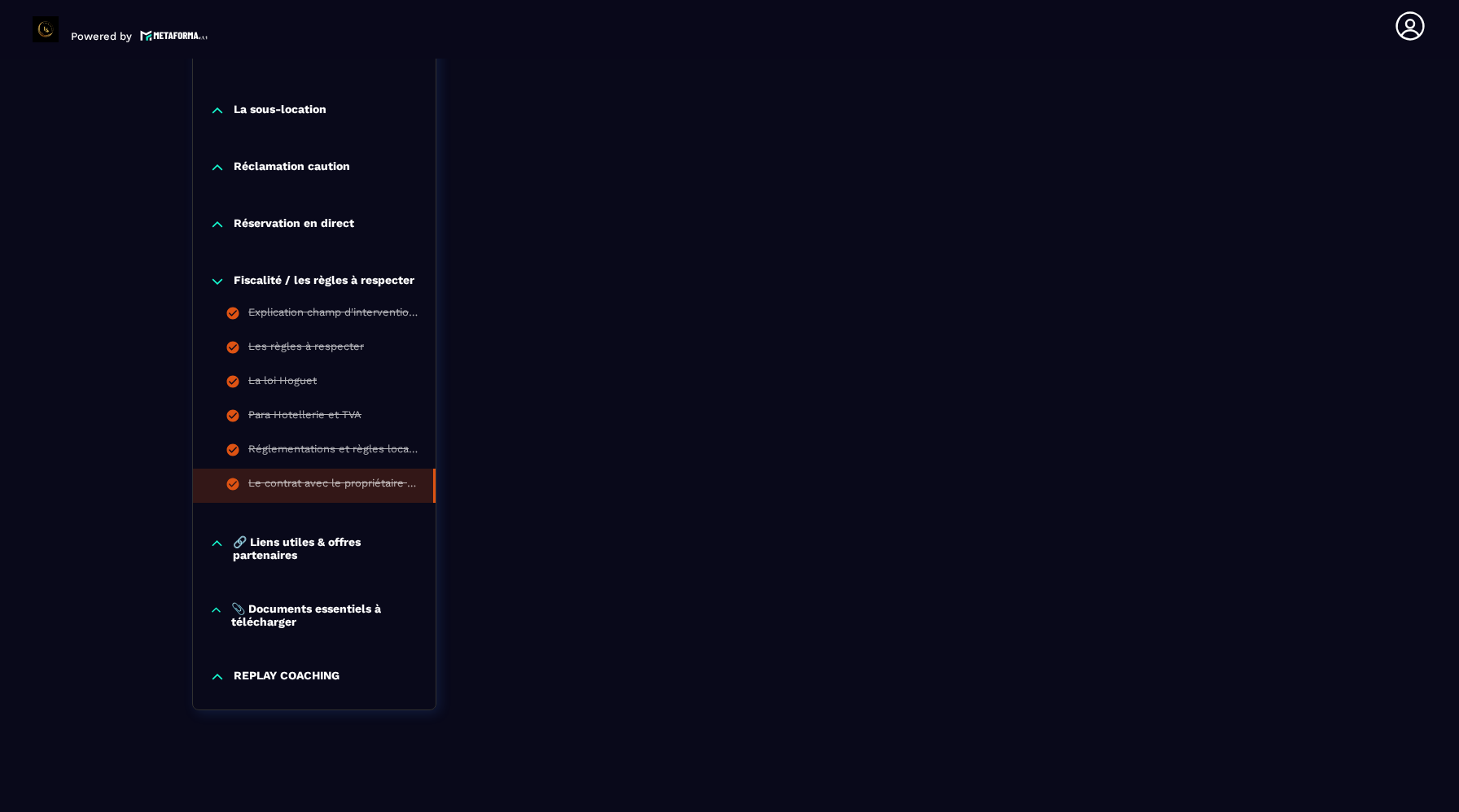
click at [285, 544] on p "🔗 Liens utiles & offres partenaires" at bounding box center [326, 548] width 186 height 26
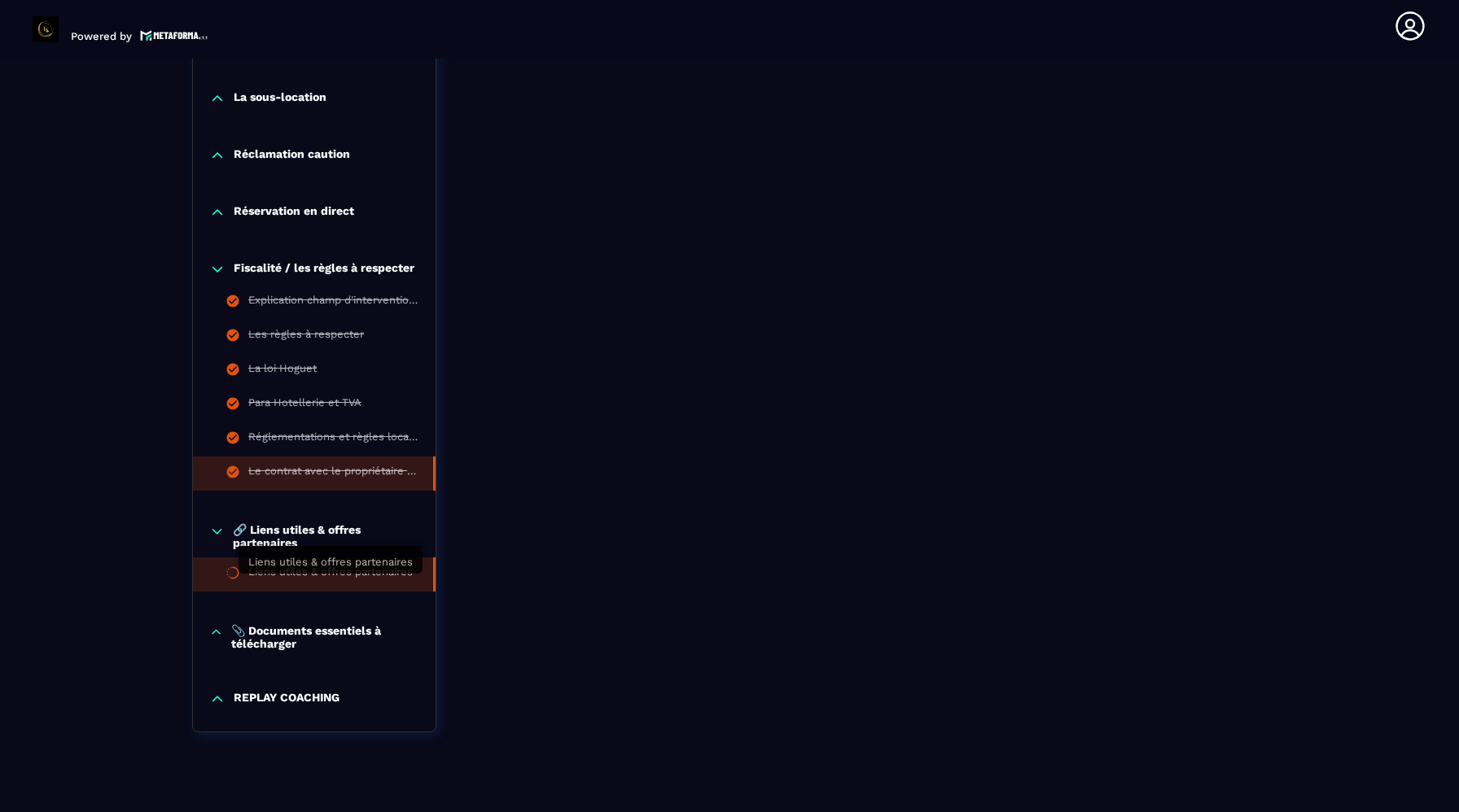
click at [279, 580] on div "Liens utiles & offres partenaires" at bounding box center [331, 574] width 165 height 18
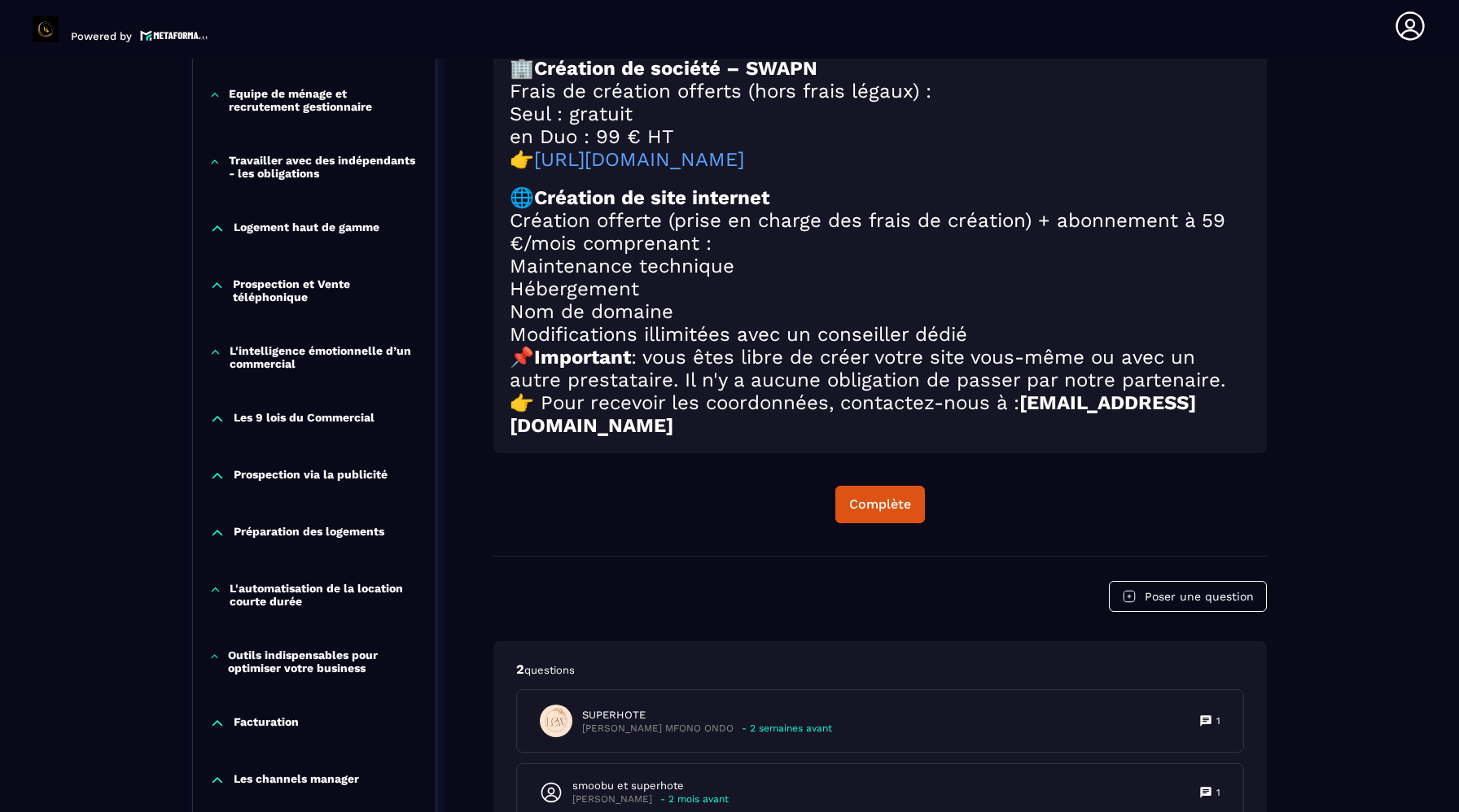
scroll to position [884, 0]
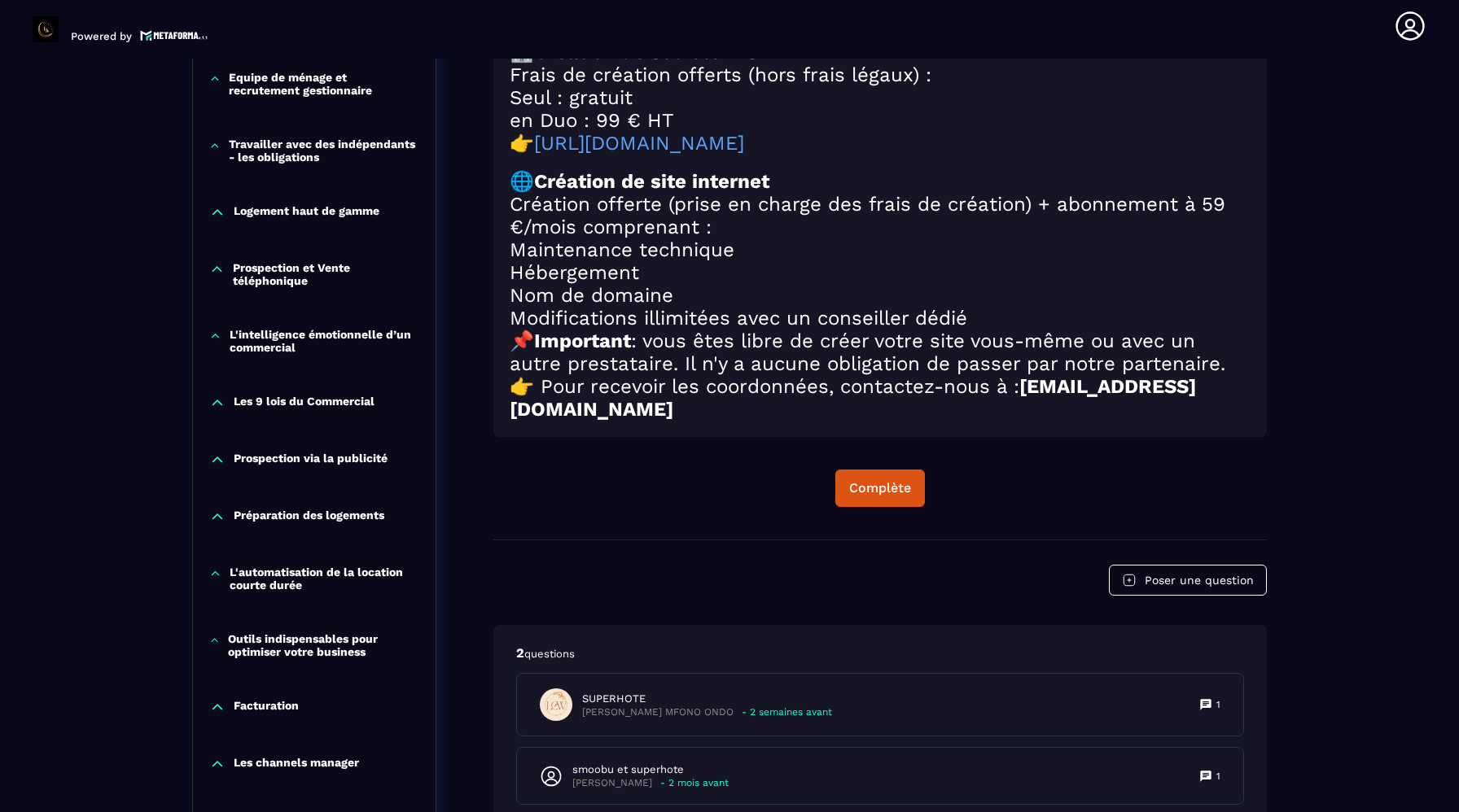
click at [317, 590] on p "L'automatisation de la location courte durée" at bounding box center [324, 578] width 190 height 26
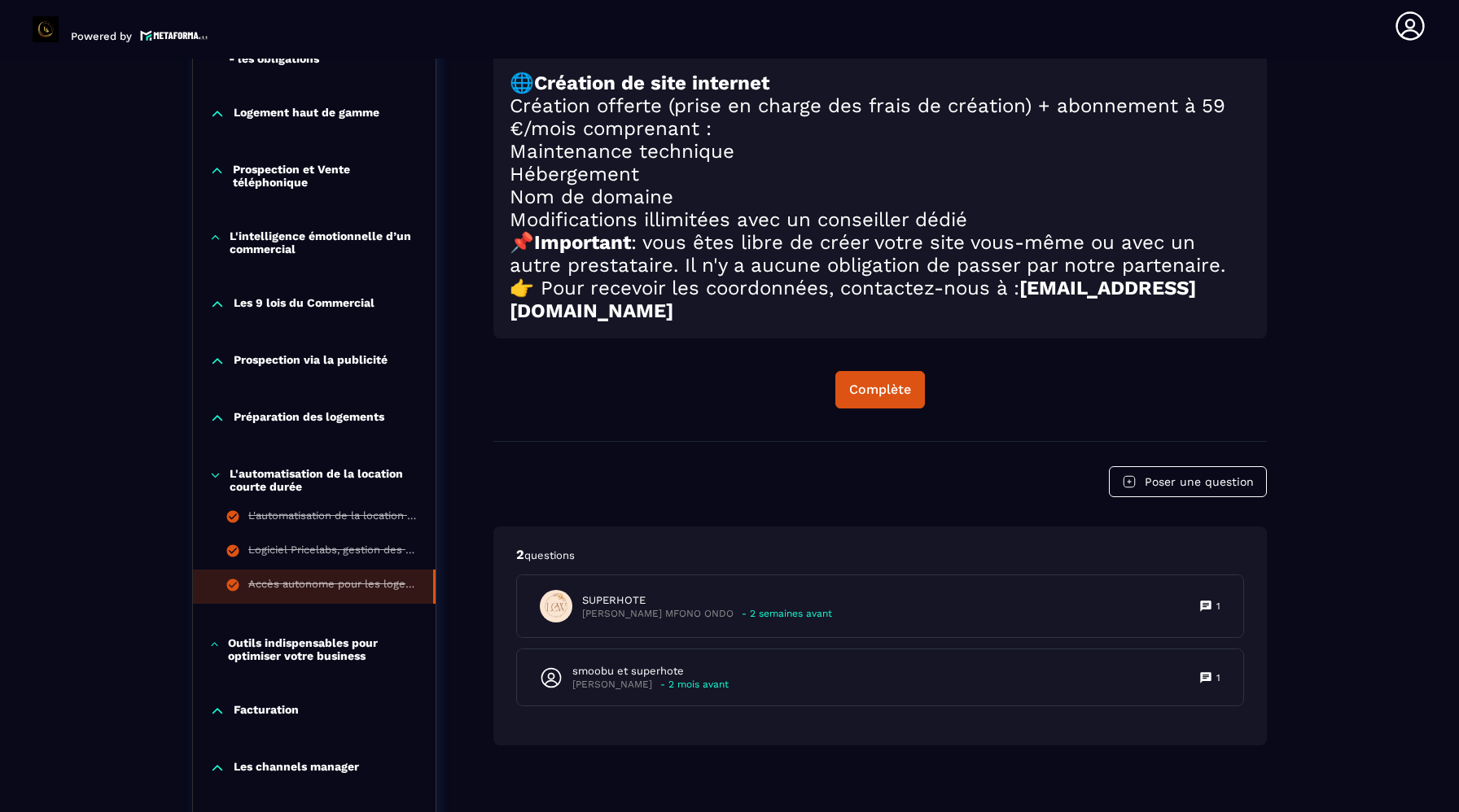
scroll to position [1093, 0]
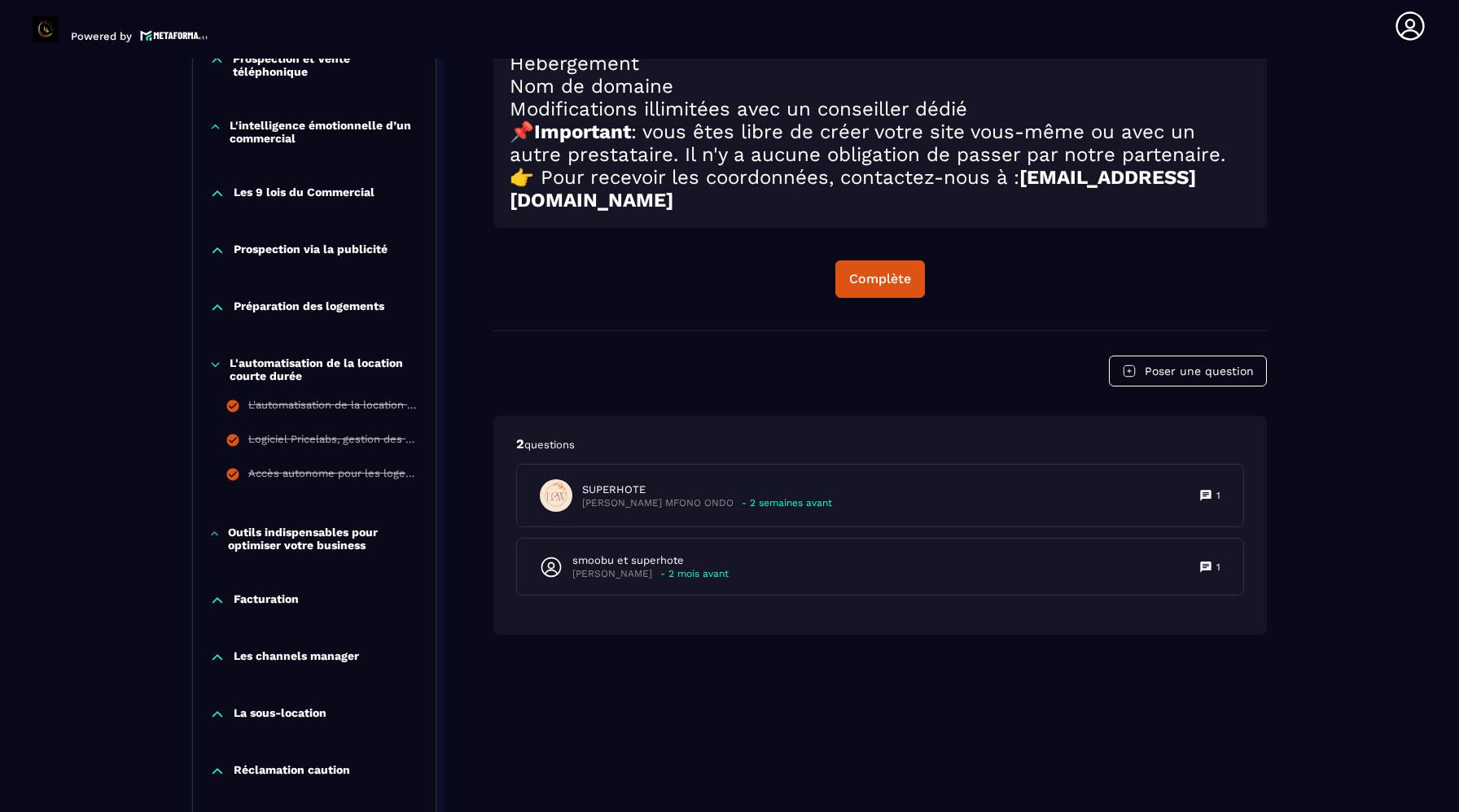
click at [344, 552] on p "Outils indispensables pour optimiser votre business" at bounding box center [323, 538] width 191 height 26
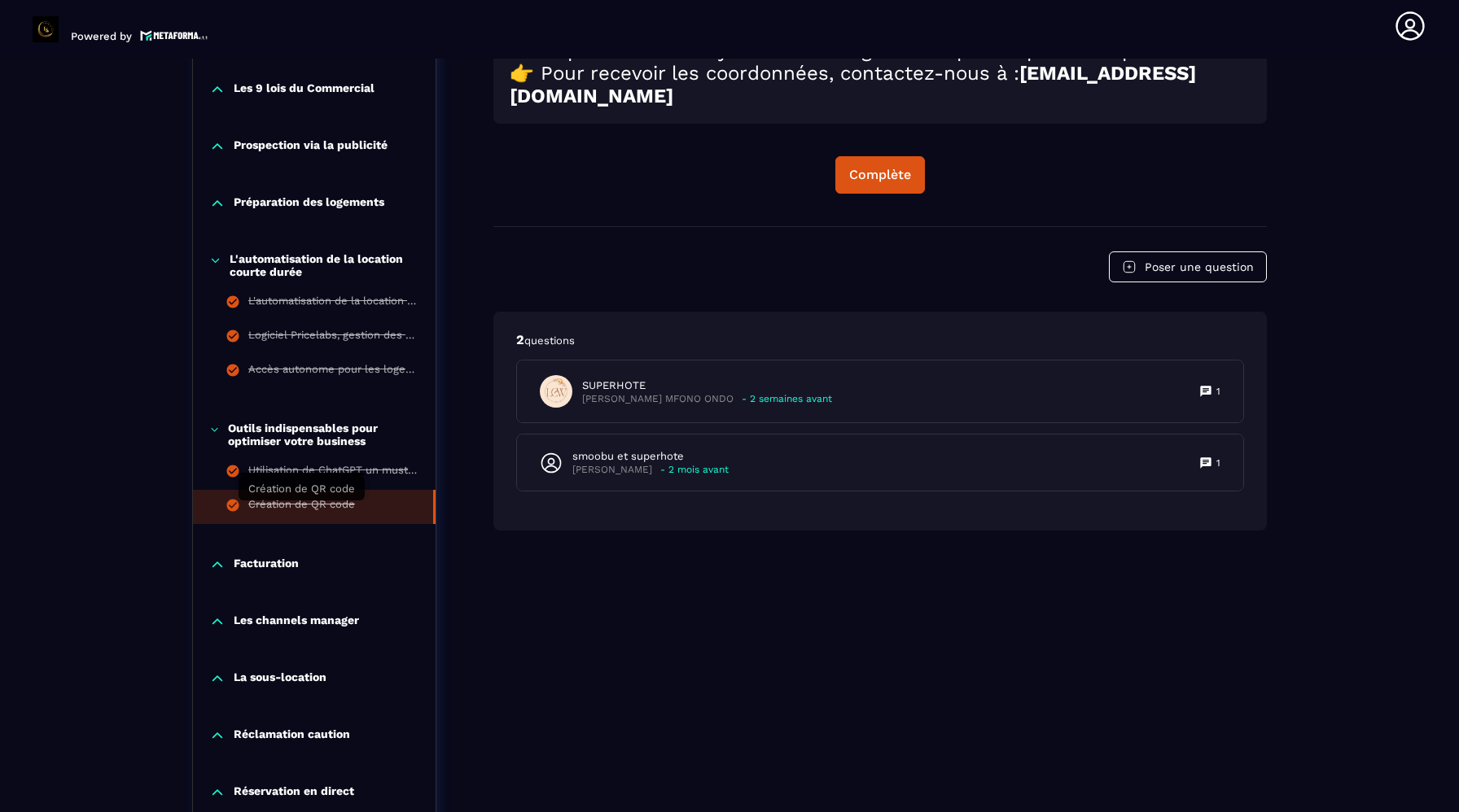
scroll to position [1199, 0]
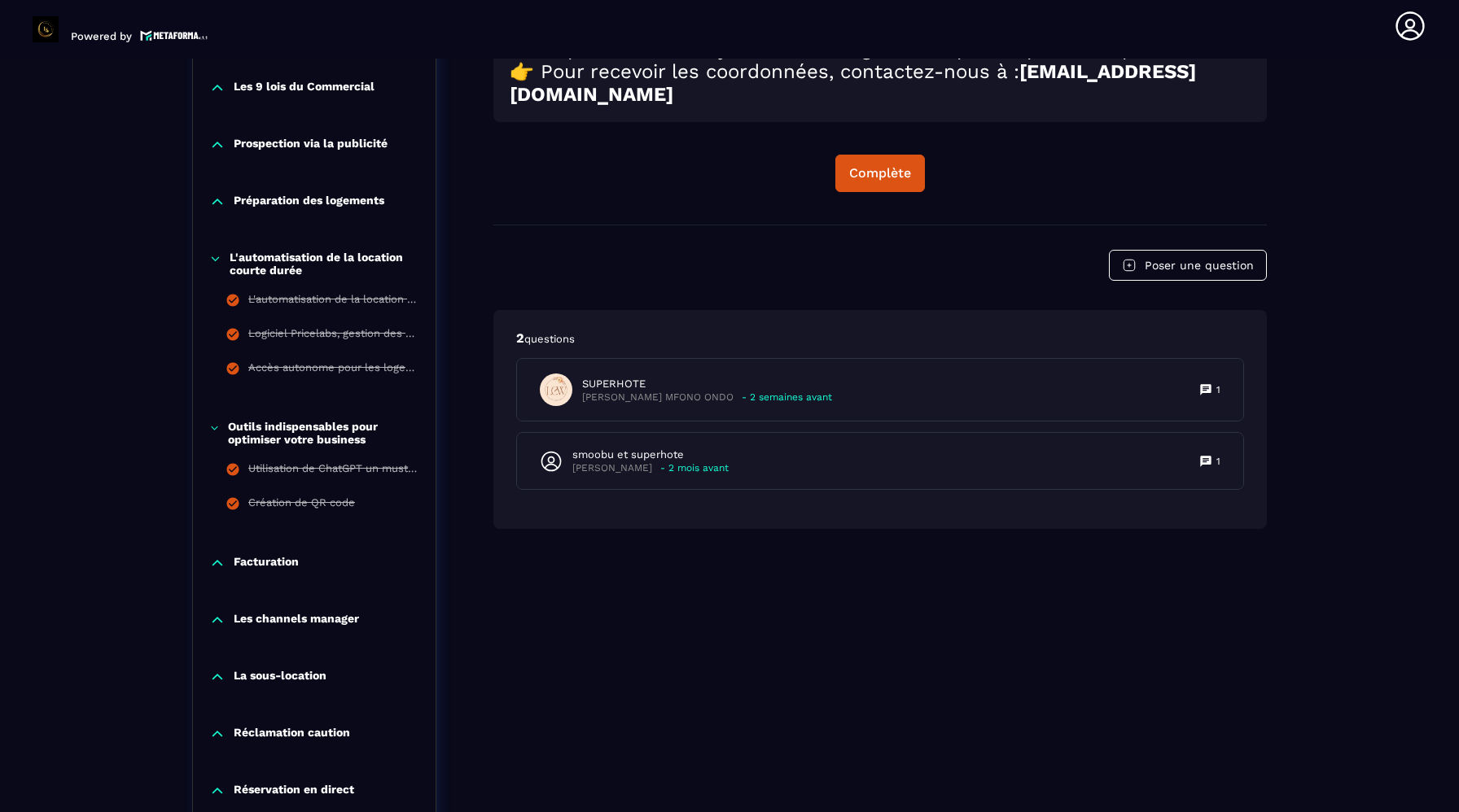
click at [280, 620] on p "Les channels manager" at bounding box center [295, 620] width 125 height 16
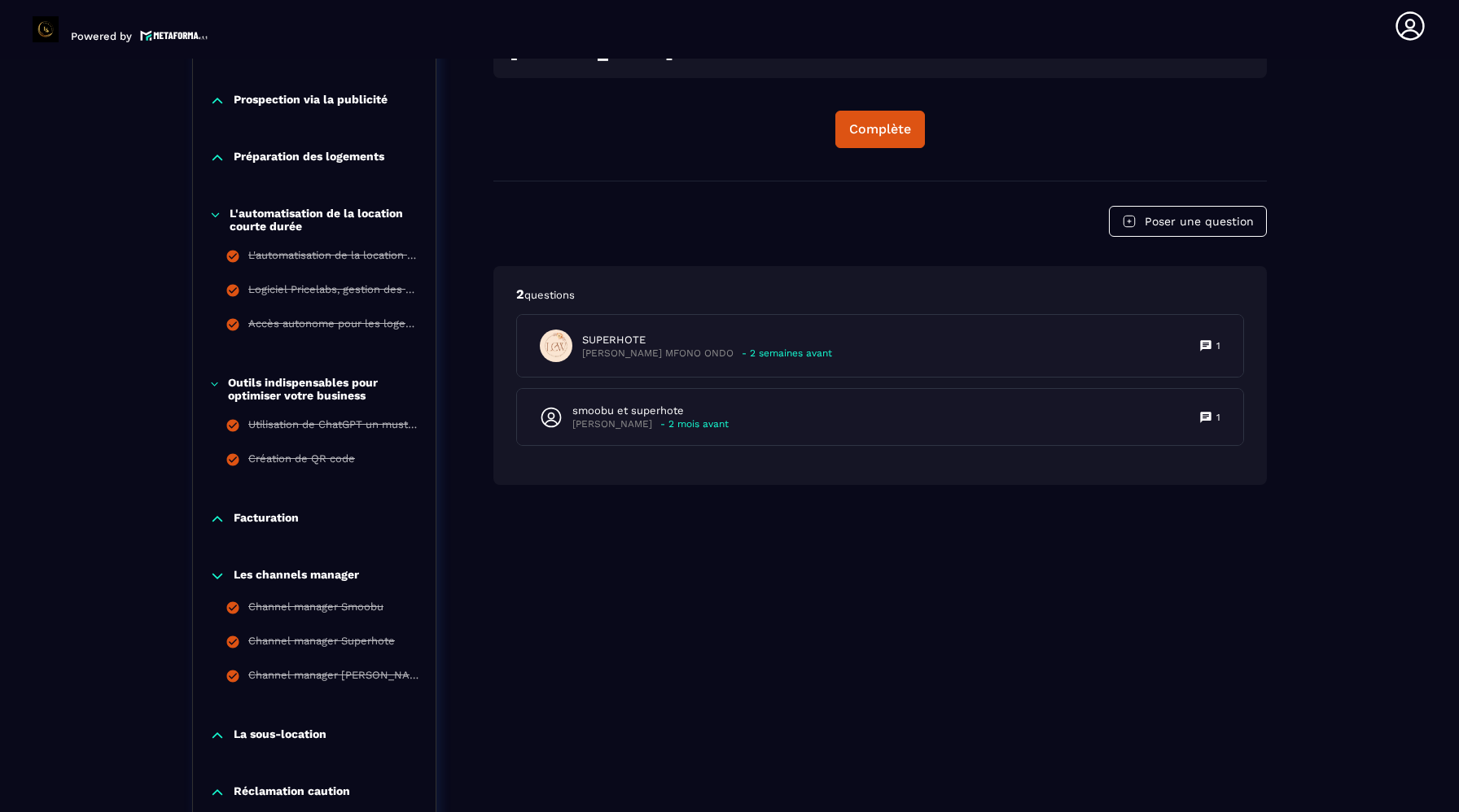
scroll to position [1243, 0]
click at [293, 686] on div "Channel manager [PERSON_NAME]" at bounding box center [332, 677] width 168 height 18
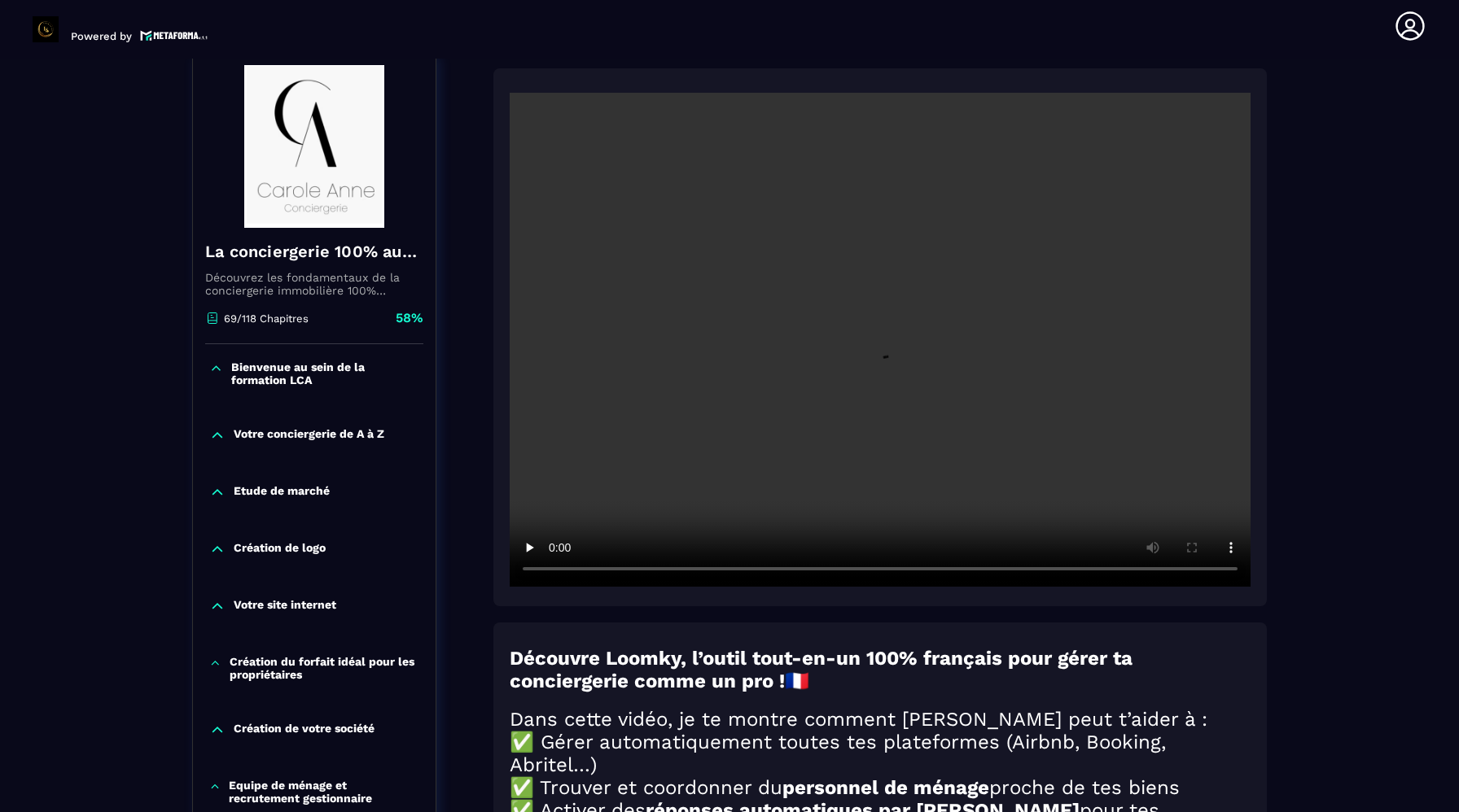
scroll to position [169, 0]
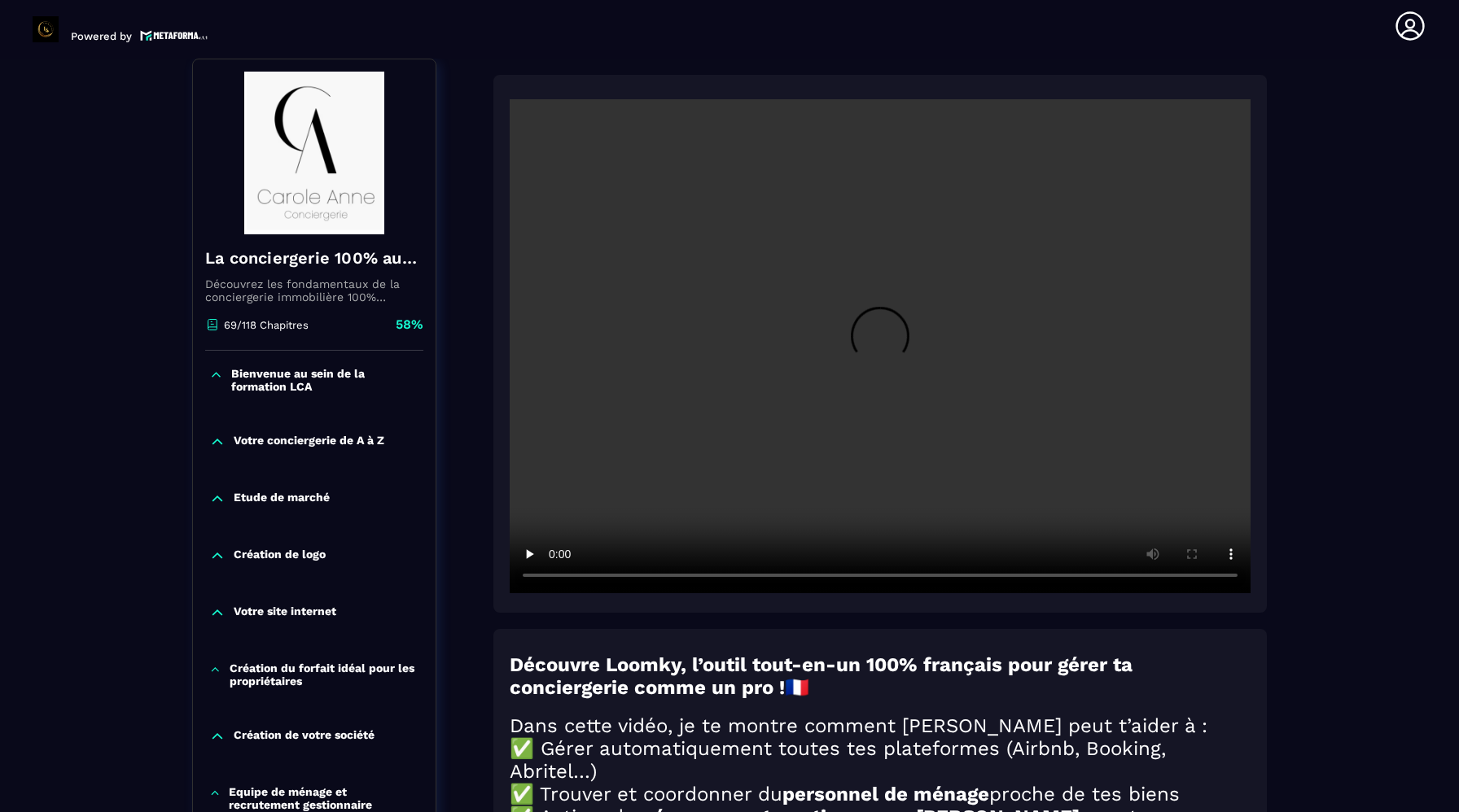
click at [621, 519] on video at bounding box center [880, 346] width 741 height 494
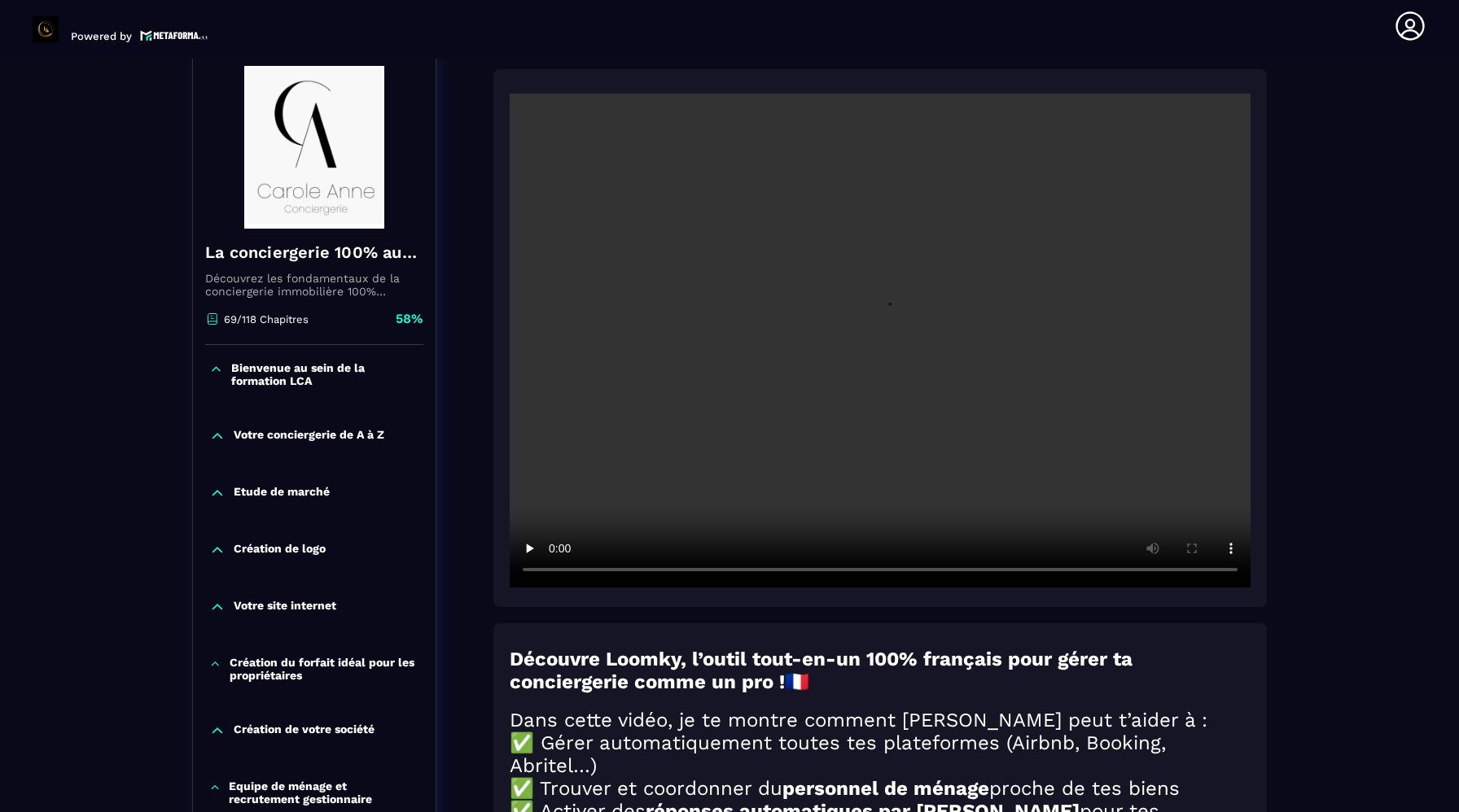
scroll to position [63, 0]
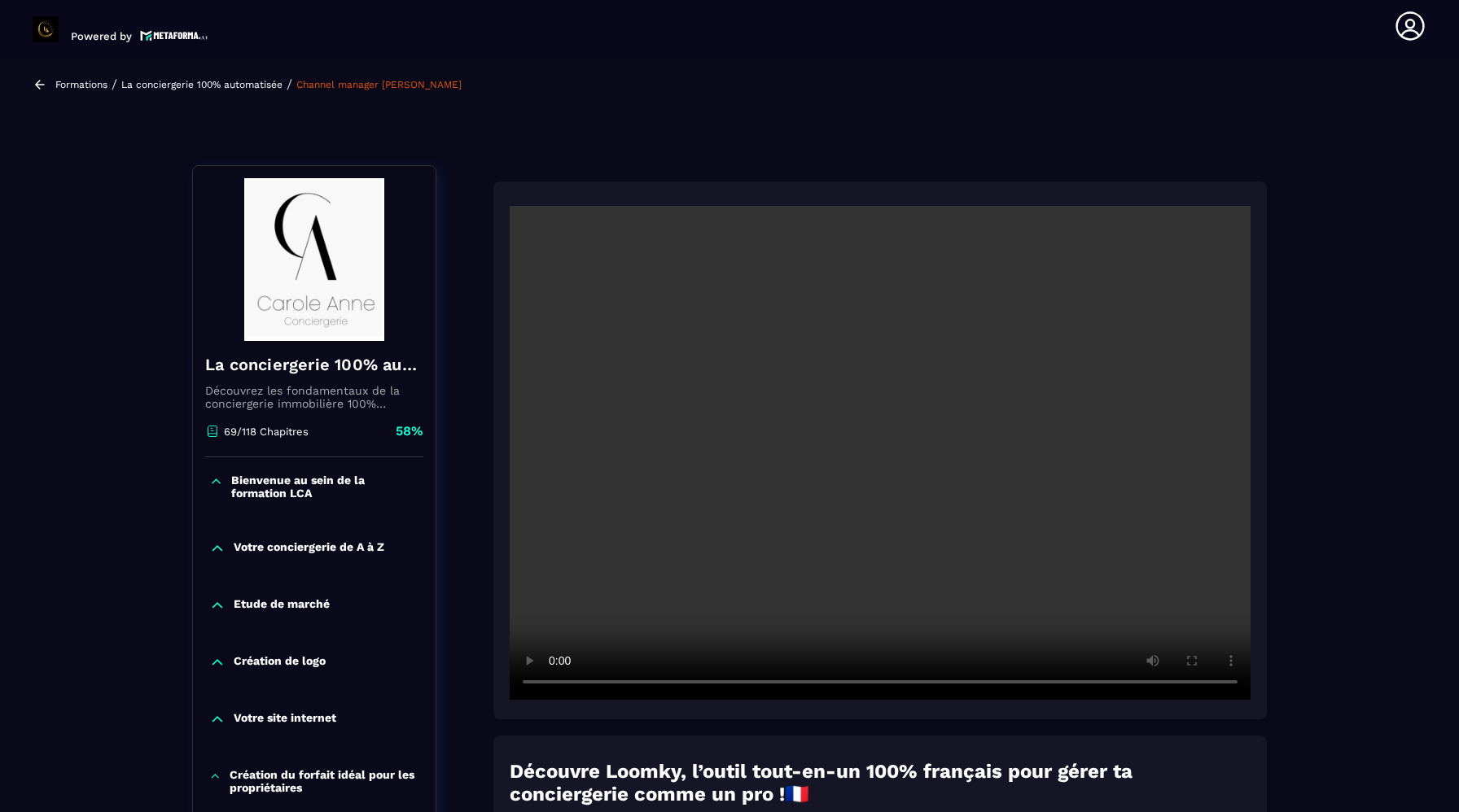
click at [611, 481] on video at bounding box center [880, 453] width 741 height 494
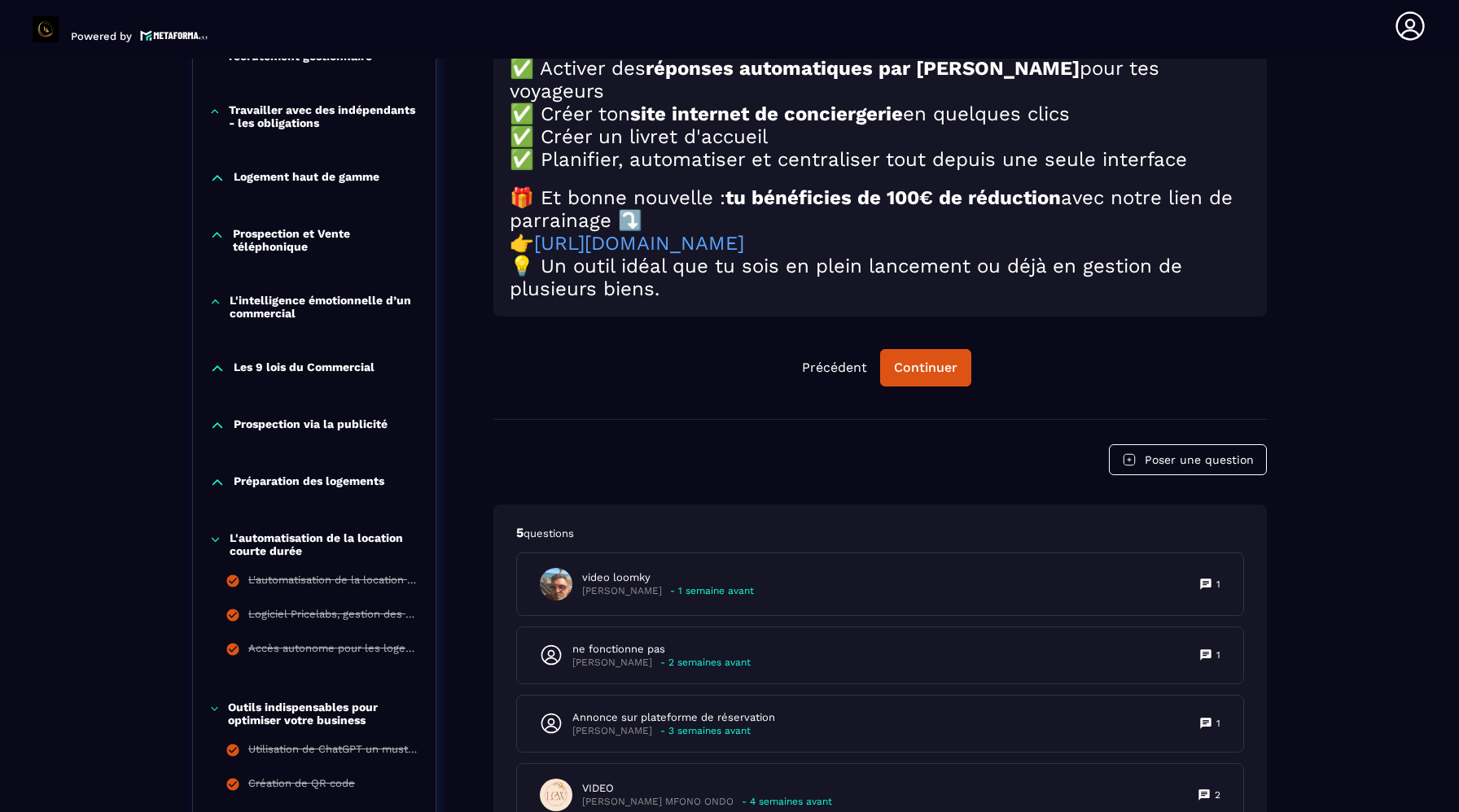
scroll to position [958, 0]
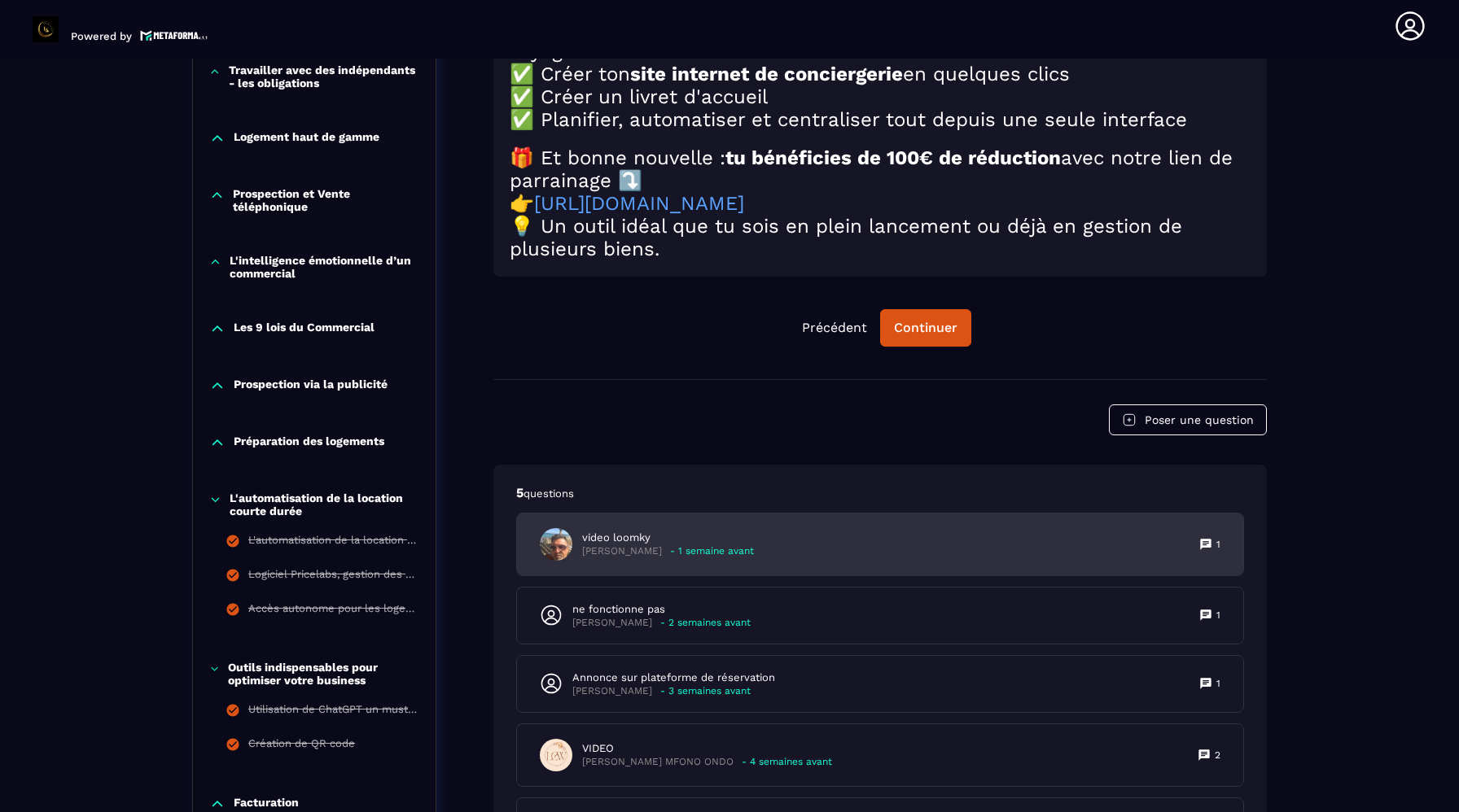
click at [889, 549] on div "video loomky [PERSON_NAME] - 1 semaine avant 1" at bounding box center [880, 544] width 726 height 62
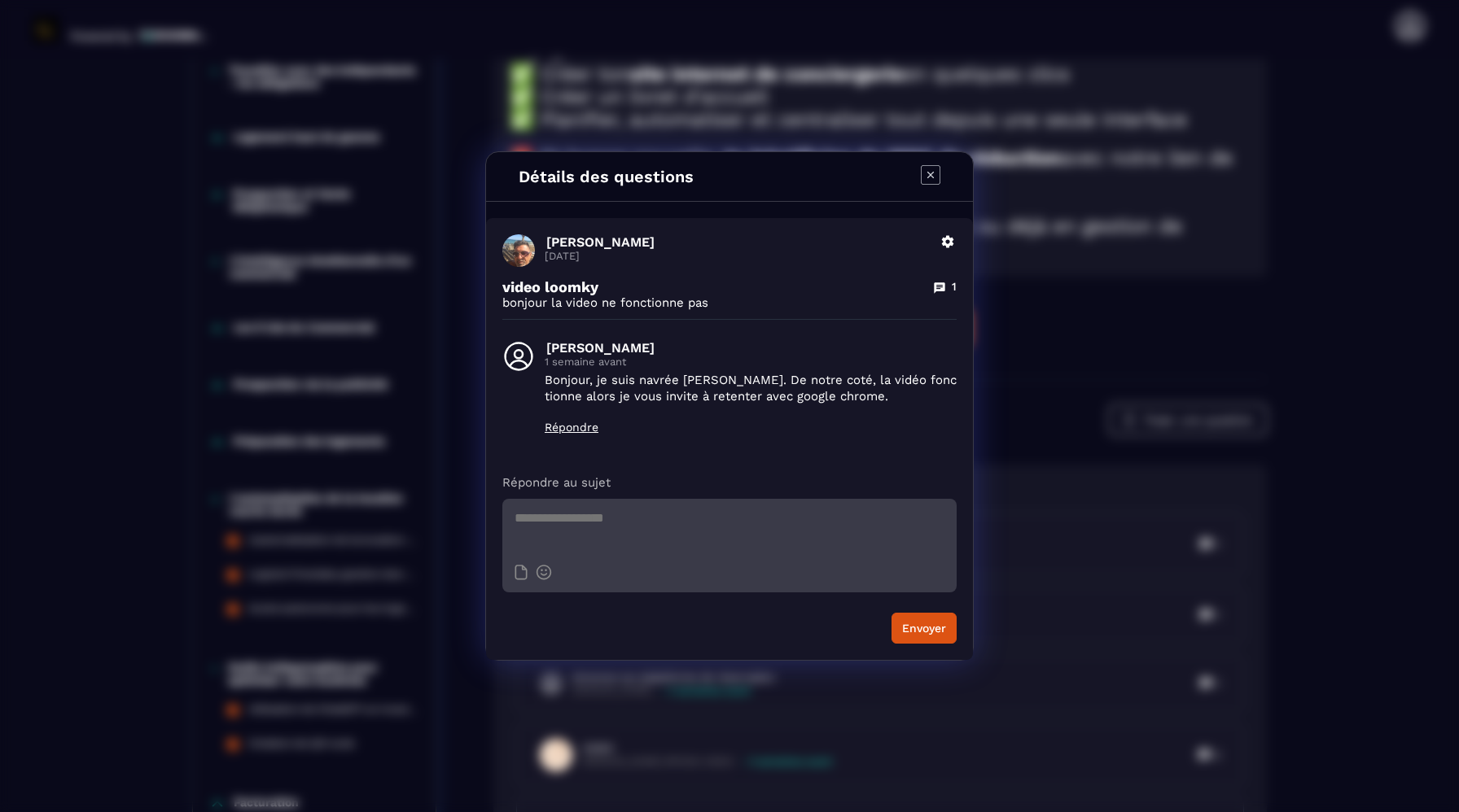
click at [933, 176] on icon "Modal window" at bounding box center [930, 175] width 6 height 6
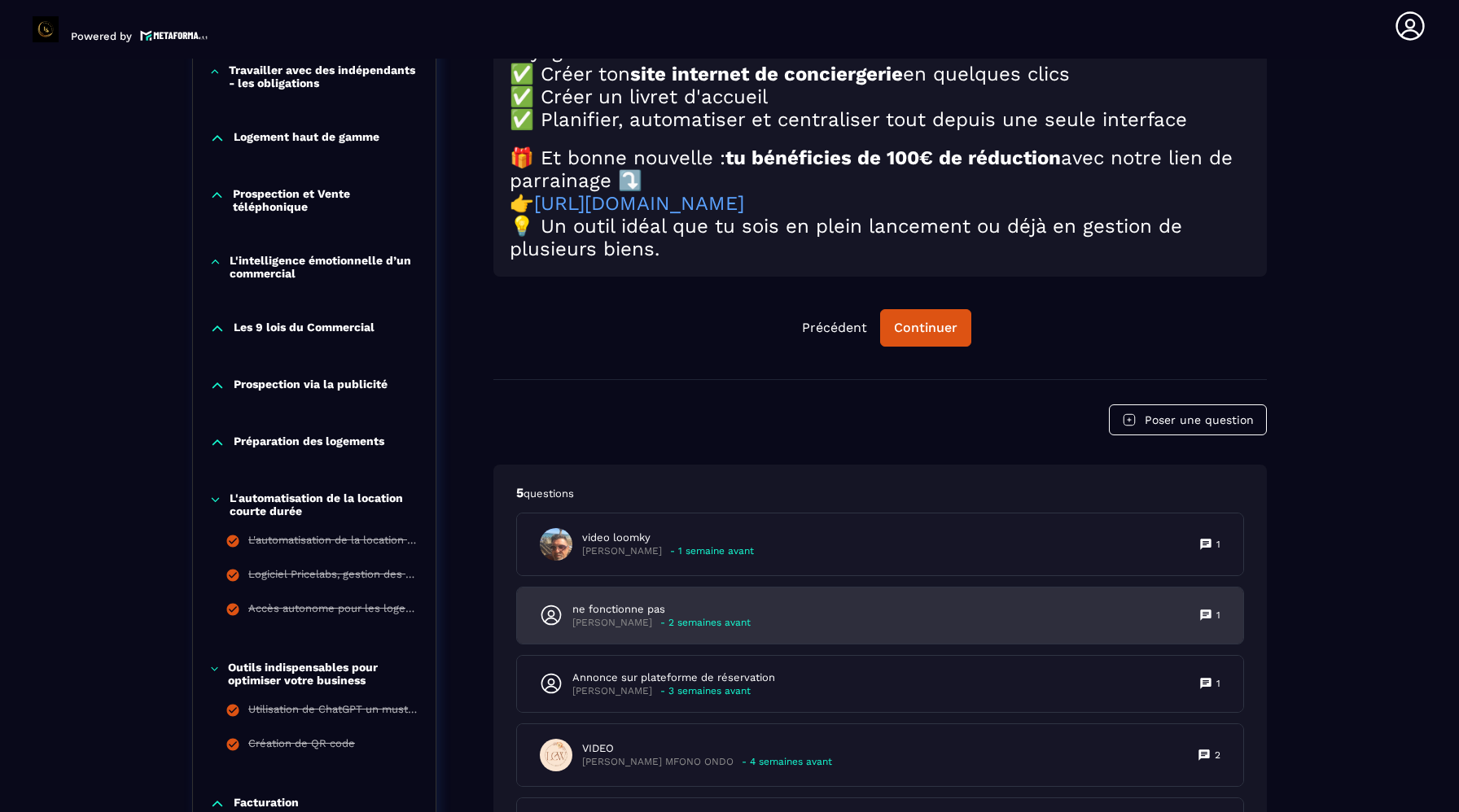
click at [737, 633] on div "ne fonctionne pas [PERSON_NAME] - 2 semaines avant 1" at bounding box center [880, 616] width 726 height 56
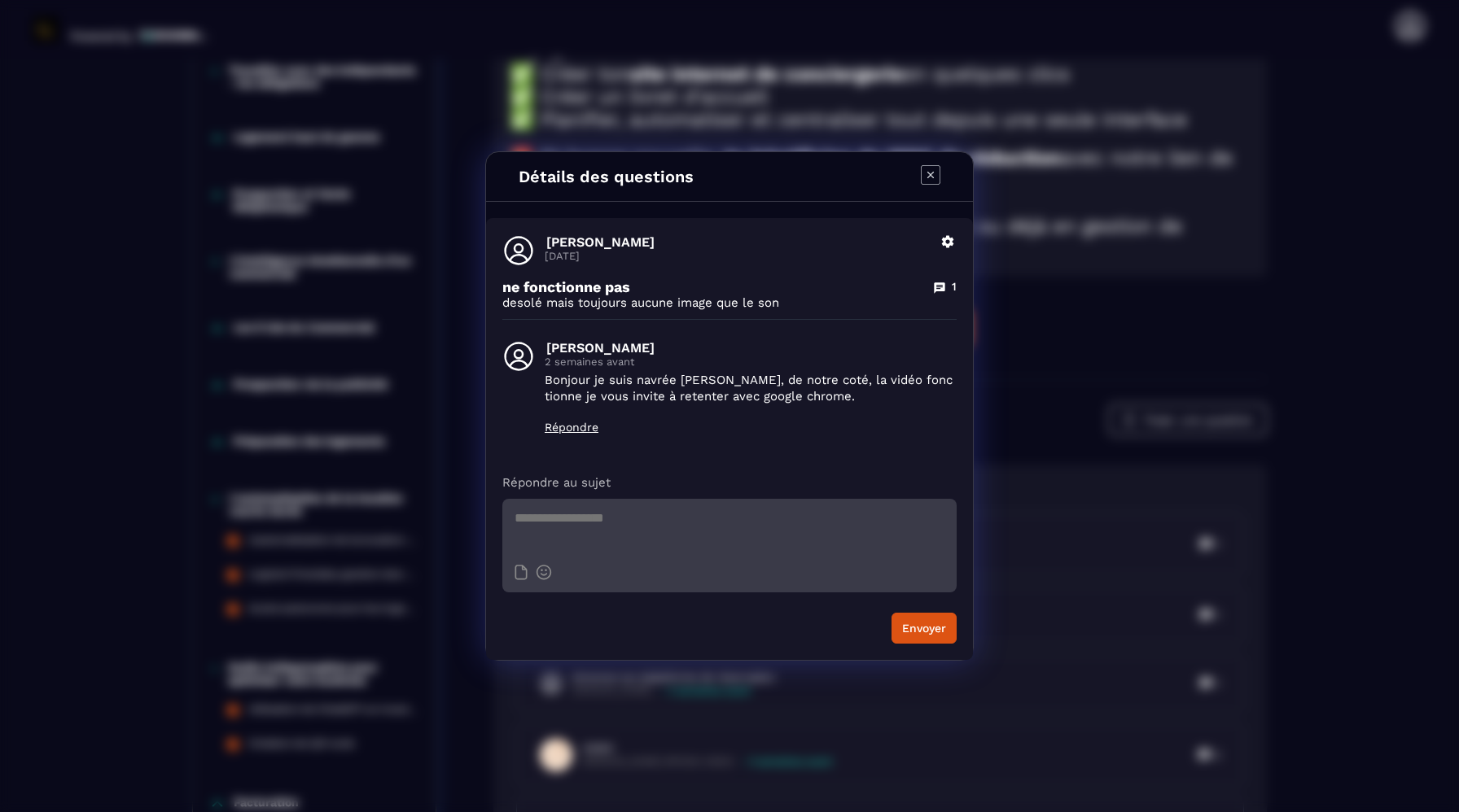
click at [928, 175] on icon "Modal window" at bounding box center [930, 176] width 20 height 20
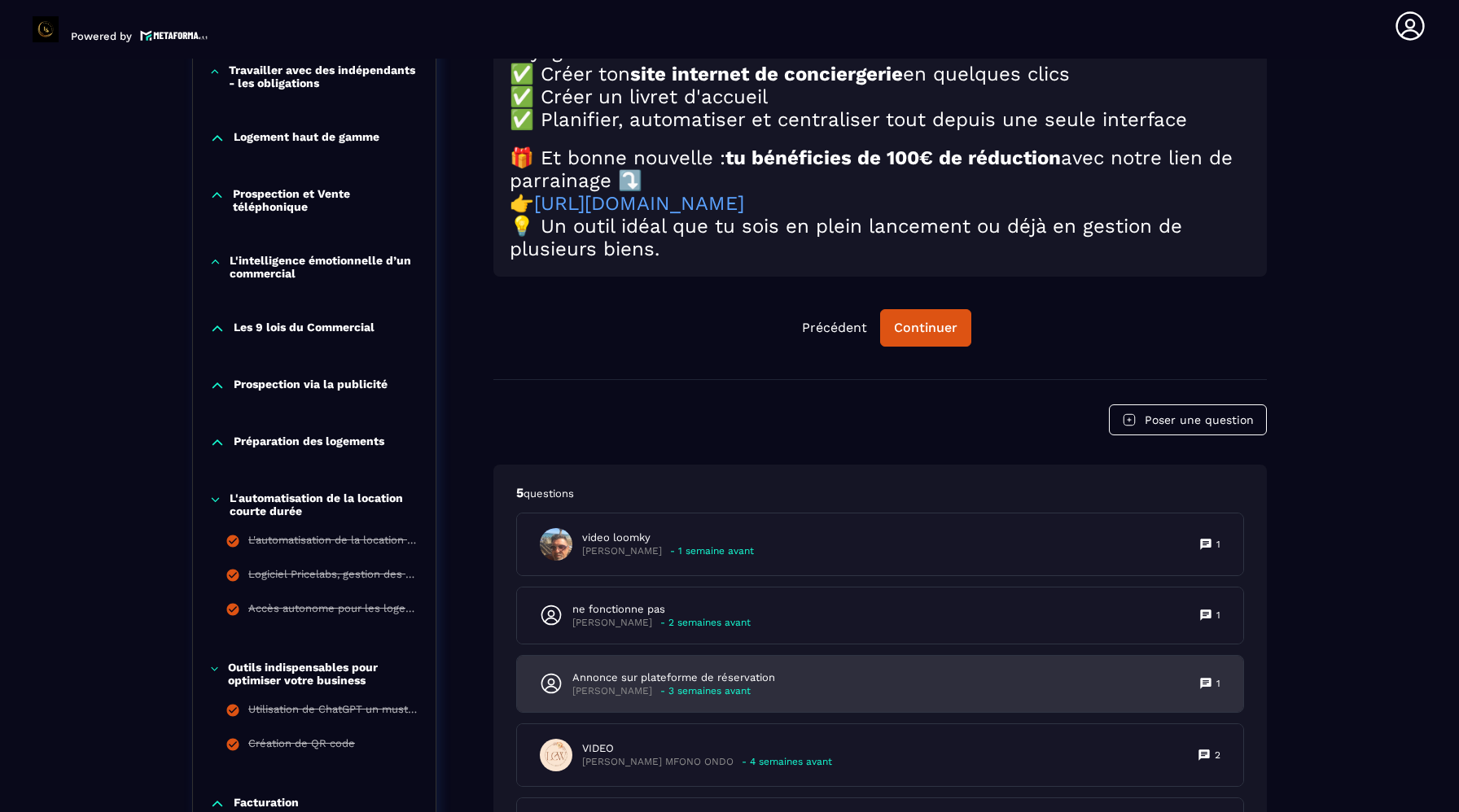
click at [709, 698] on p "- 3 semaines avant" at bounding box center [705, 691] width 90 height 13
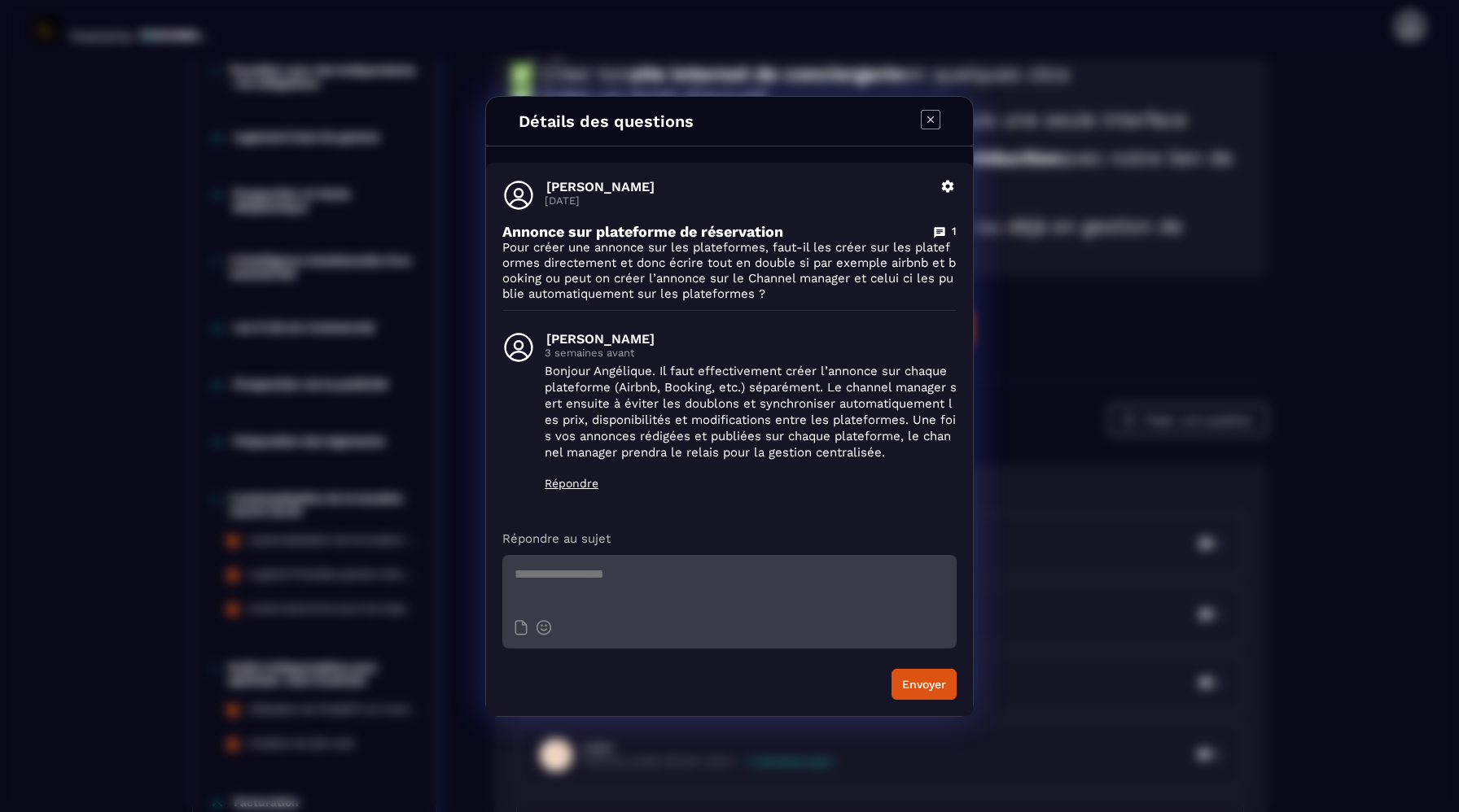
click at [937, 122] on icon "Modal window" at bounding box center [930, 120] width 20 height 20
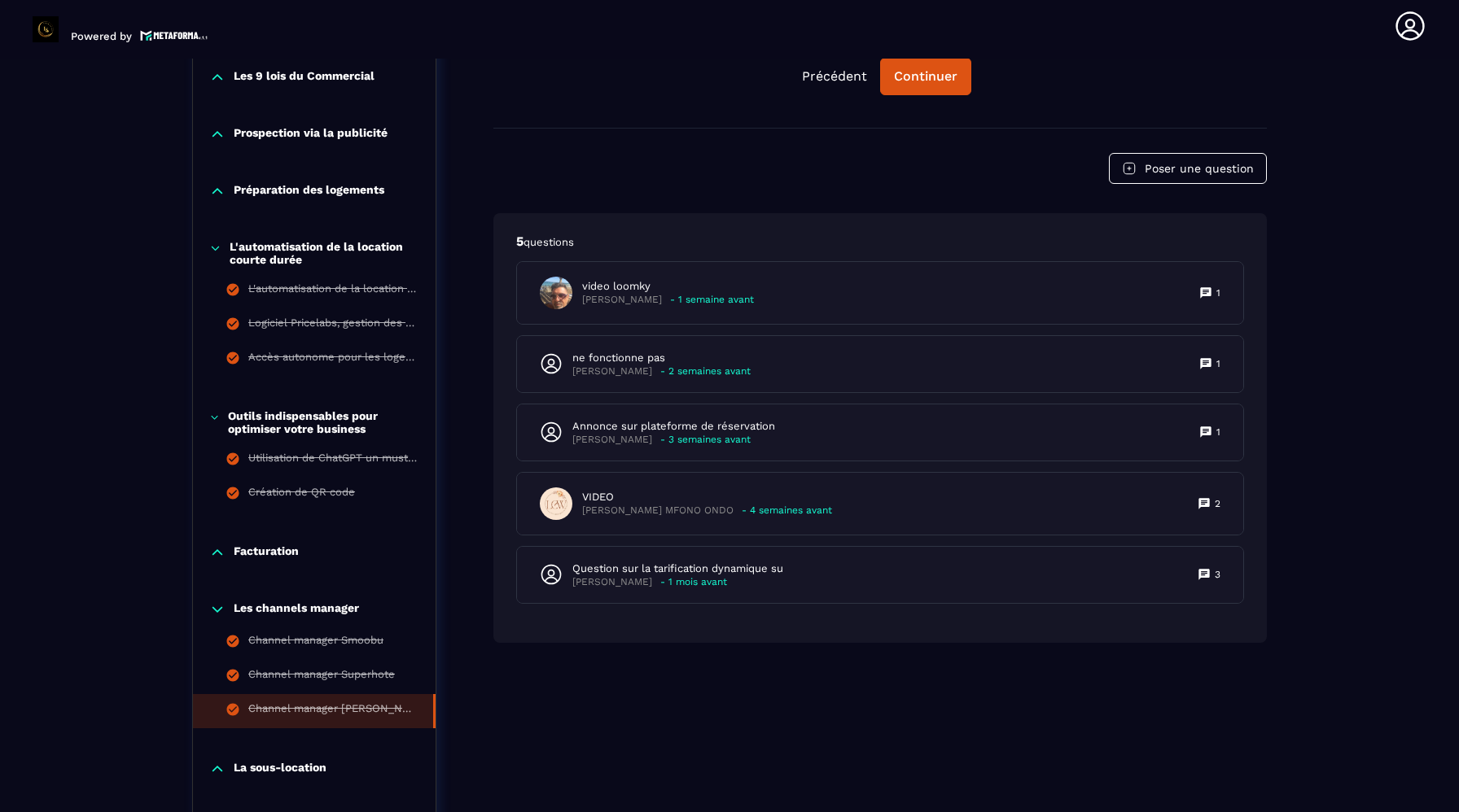
scroll to position [1226, 0]
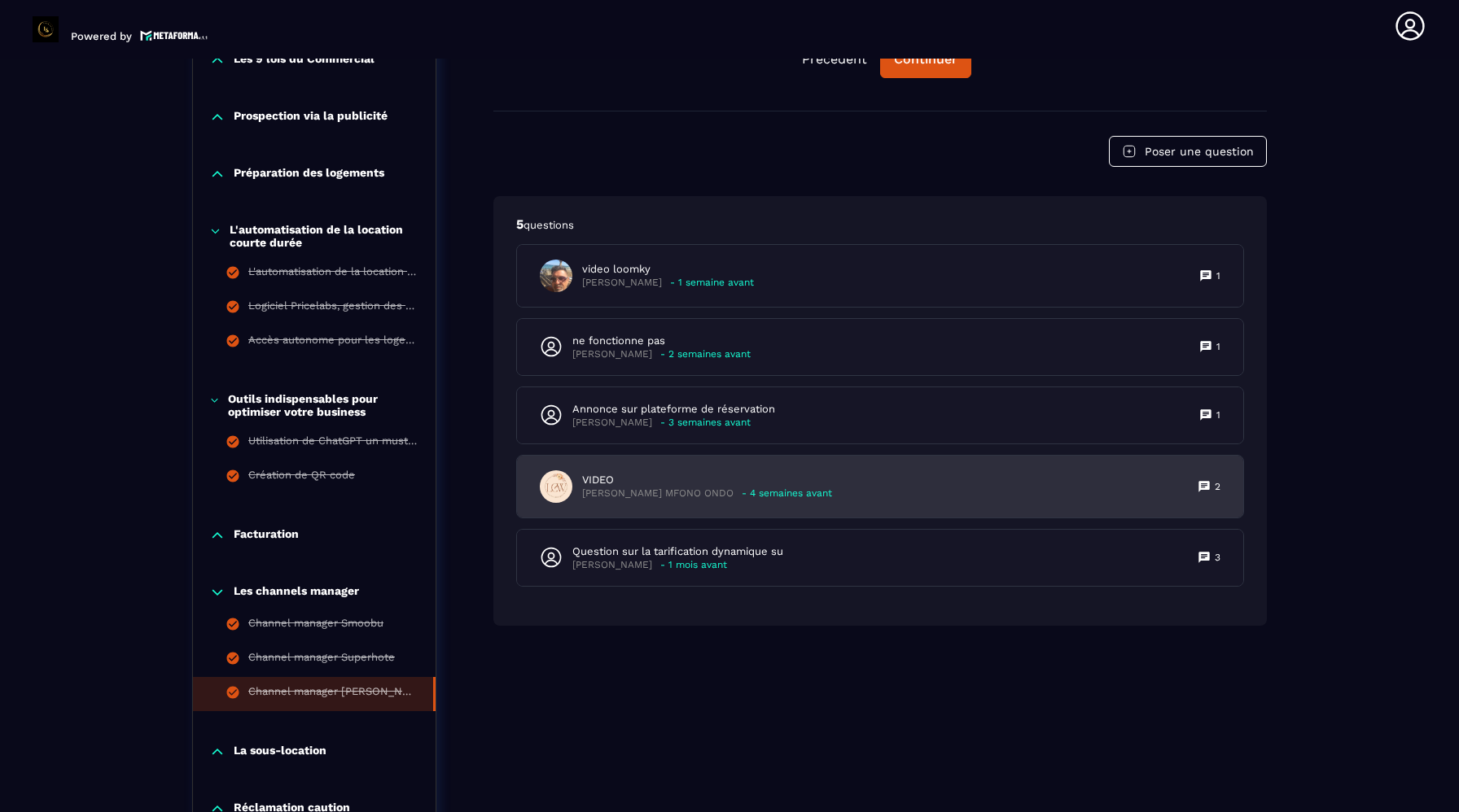
click at [704, 513] on div "VIDEO [PERSON_NAME] MFONO ONDO - 4 semaines avant 2" at bounding box center [880, 486] width 726 height 62
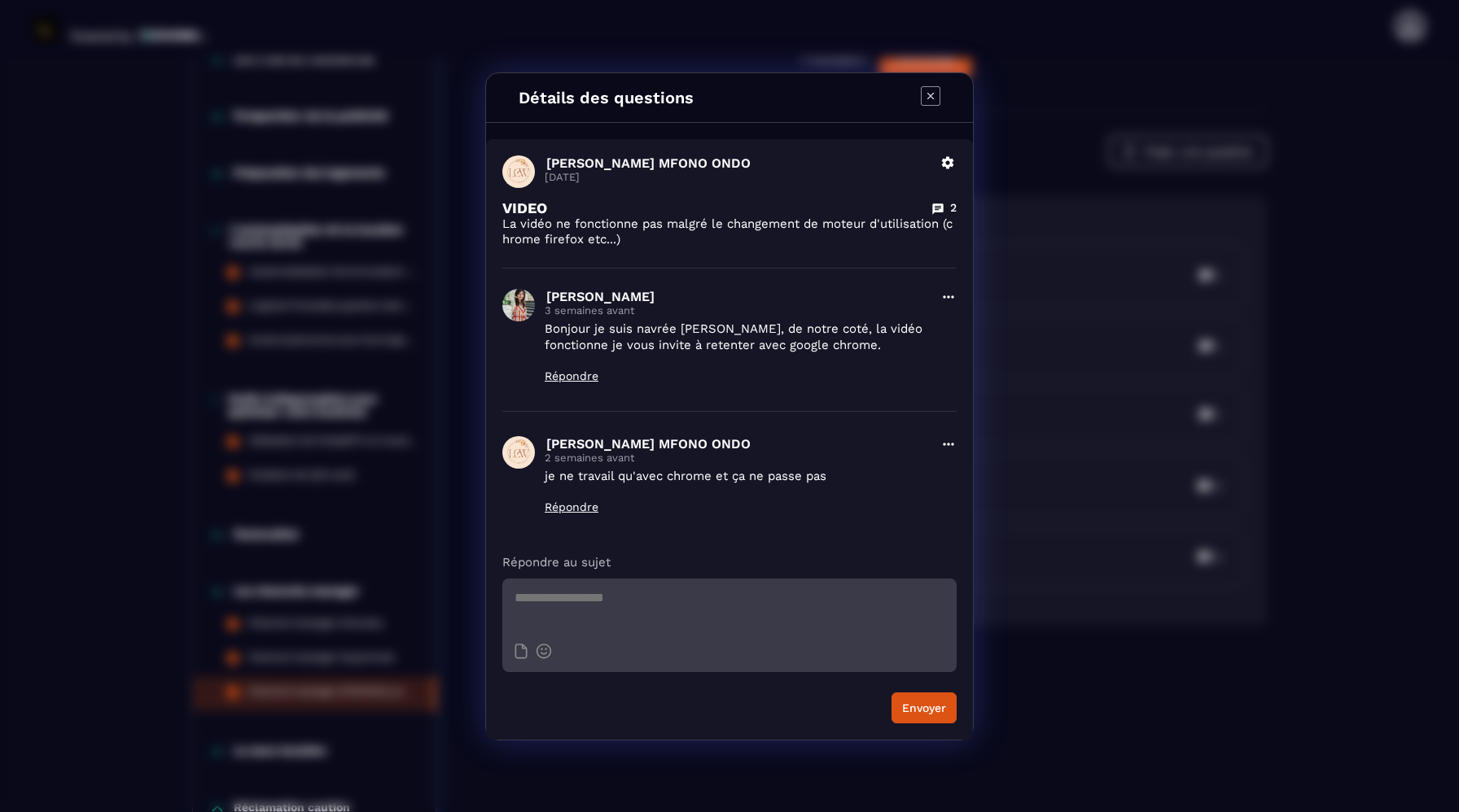
click at [938, 95] on icon "Modal window" at bounding box center [930, 96] width 20 height 20
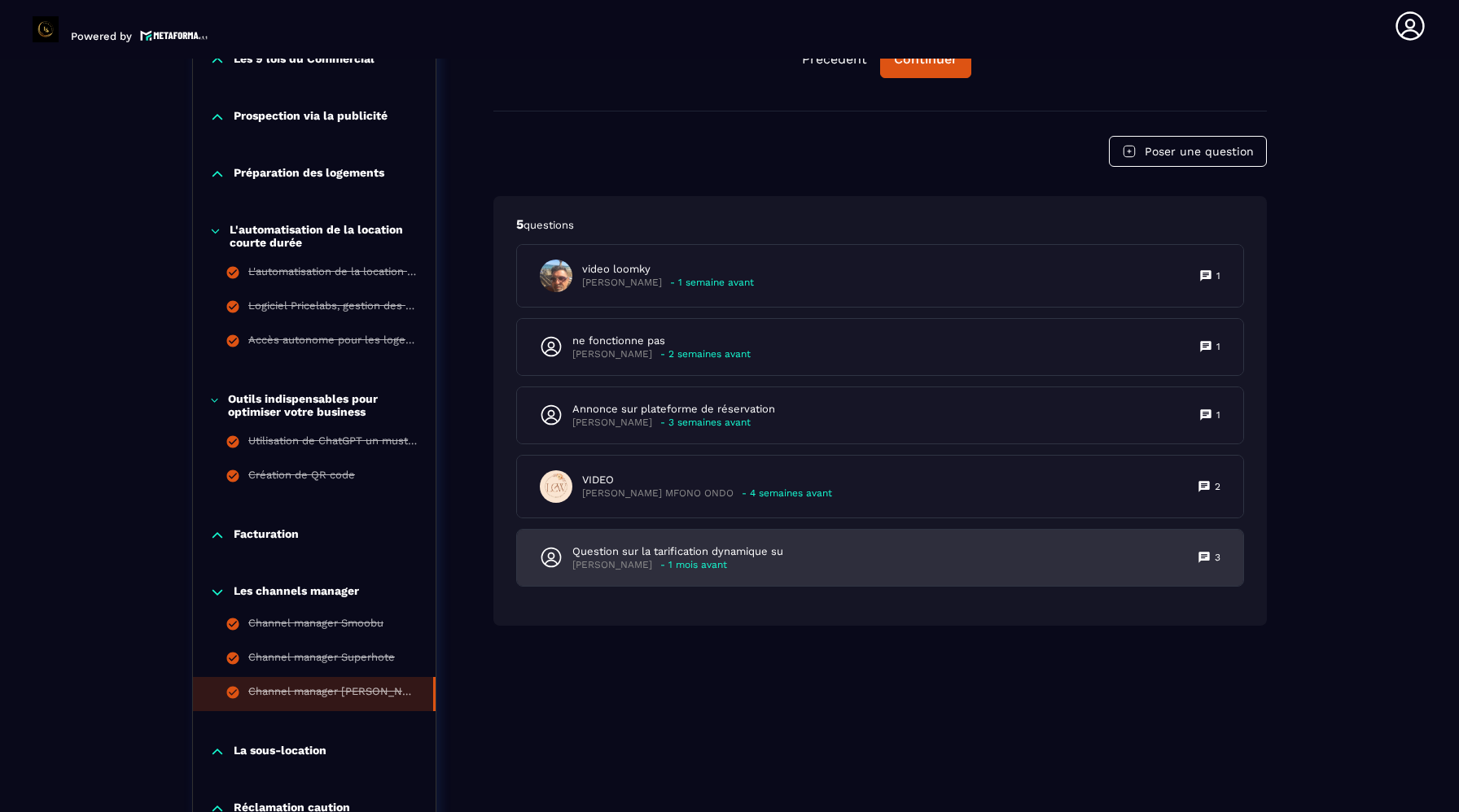
click at [723, 556] on p "Question sur la tarification dynamique su" at bounding box center [678, 552] width 211 height 14
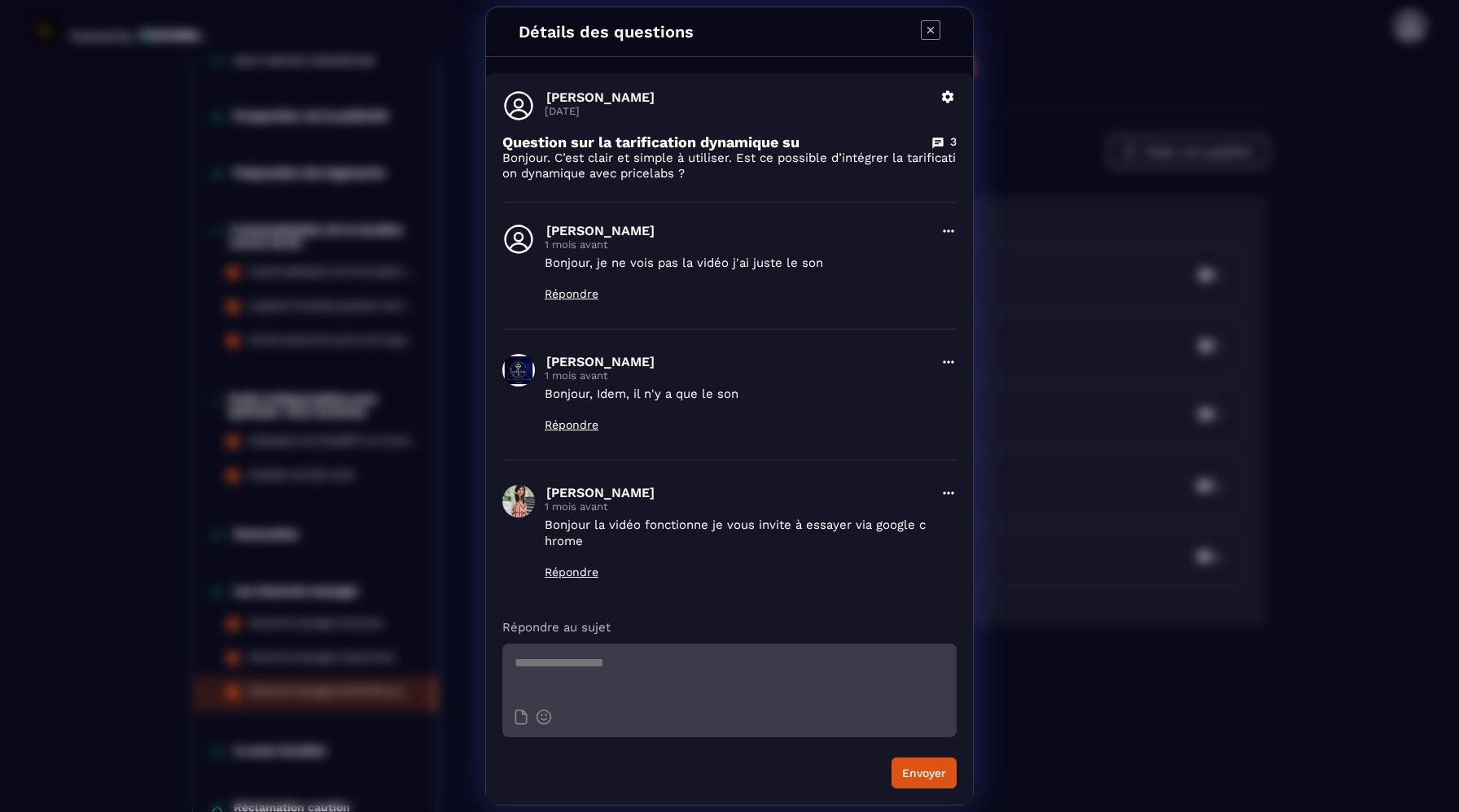
click at [939, 147] on icon "Modal window" at bounding box center [938, 143] width 13 height 13
click at [949, 142] on div "3" at bounding box center [944, 141] width 25 height 15
click at [766, 149] on p "Question sur la tarification dynamique su" at bounding box center [651, 141] width 297 height 17
click at [519, 106] on icon "Modal window" at bounding box center [519, 105] width 29 height 29
click at [949, 98] on icon "Modal window" at bounding box center [948, 97] width 13 height 13
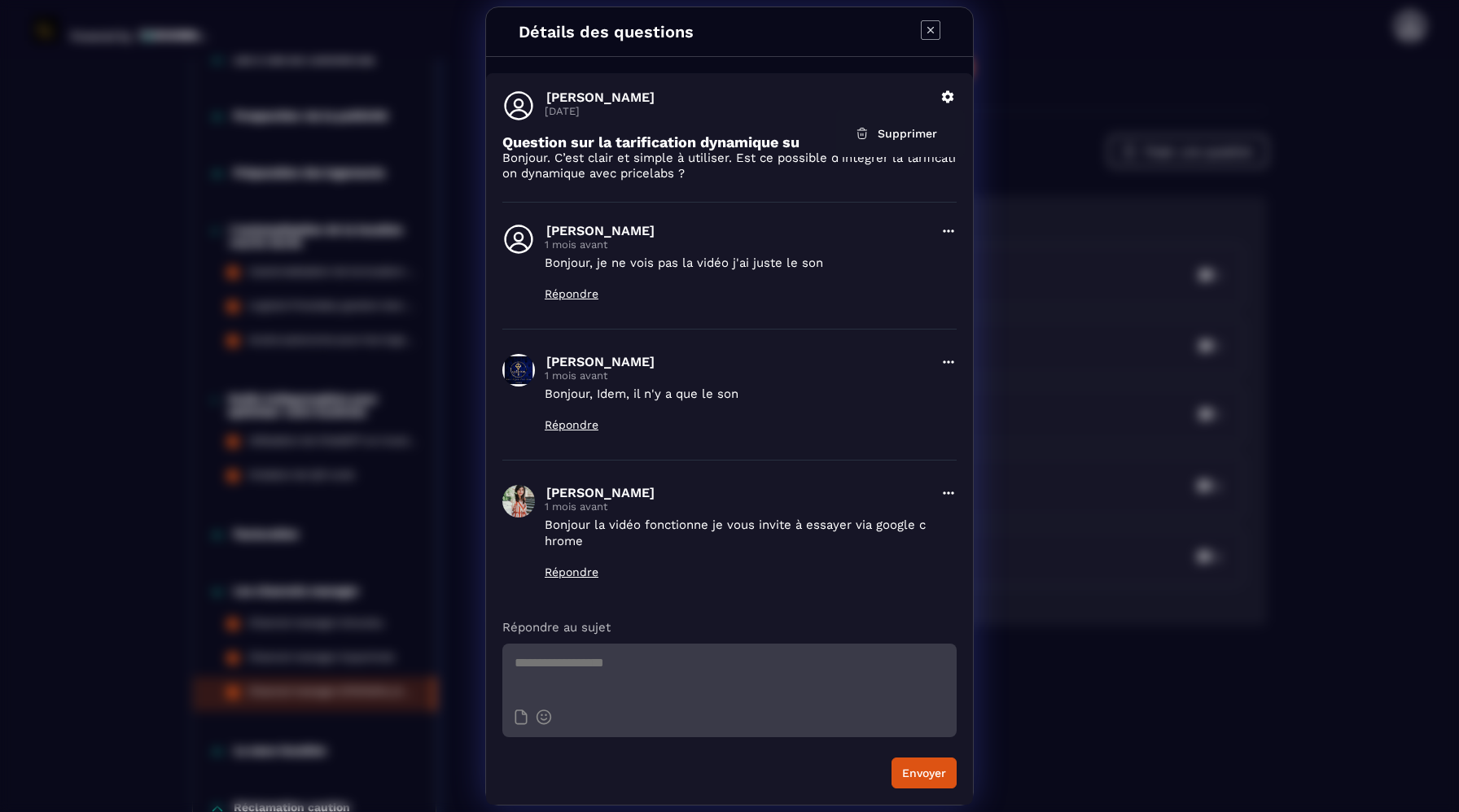
click at [802, 123] on div "[PERSON_NAME] [DATE]" at bounding box center [738, 107] width 386 height 36
click at [875, 164] on p "Bonjour. C’est clair et simple à utiliser. Est ce possible d’intégrer la tarifi…" at bounding box center [730, 166] width 454 height 31
click at [931, 35] on icon "Modal window" at bounding box center [930, 31] width 20 height 20
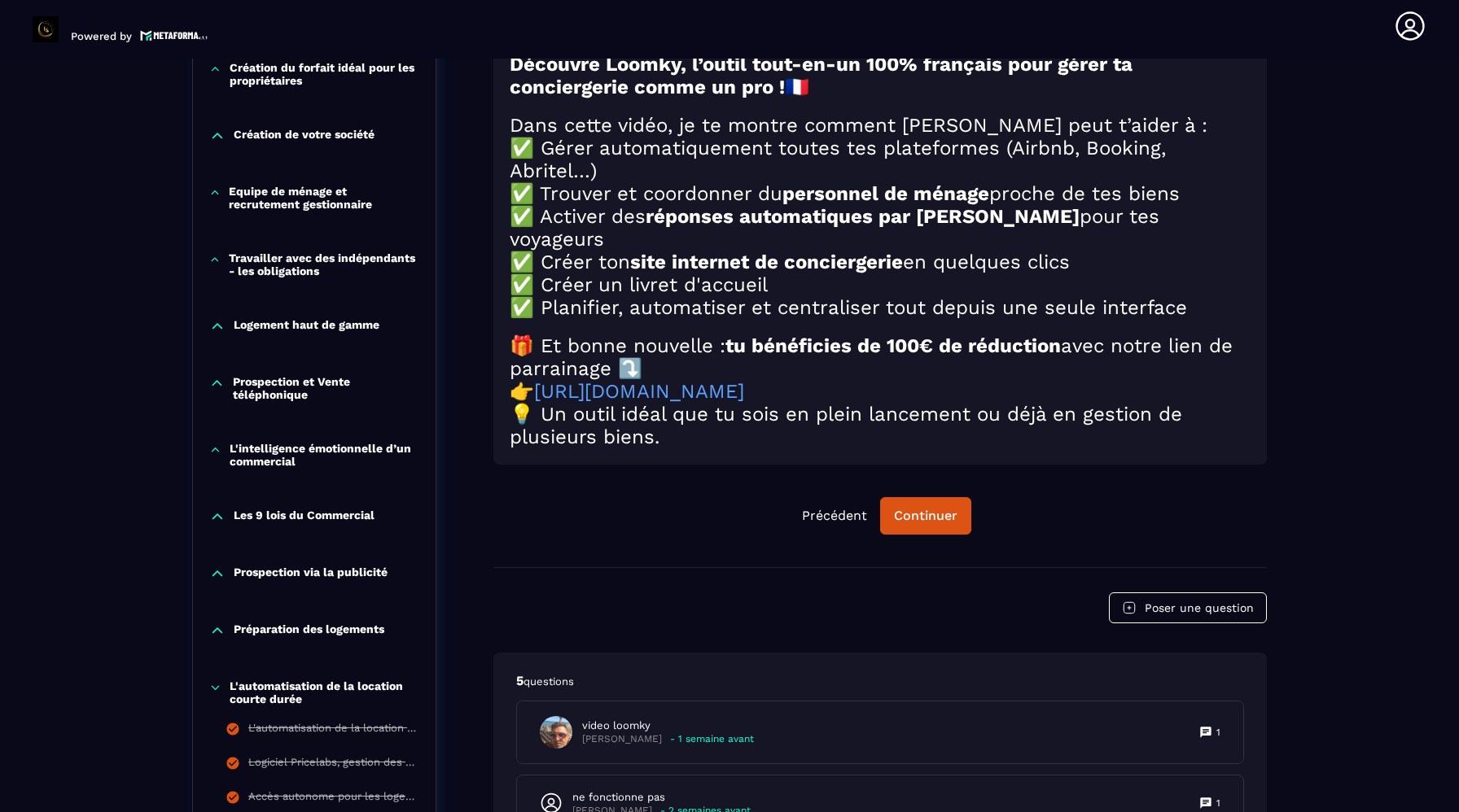
scroll to position [778, 0]
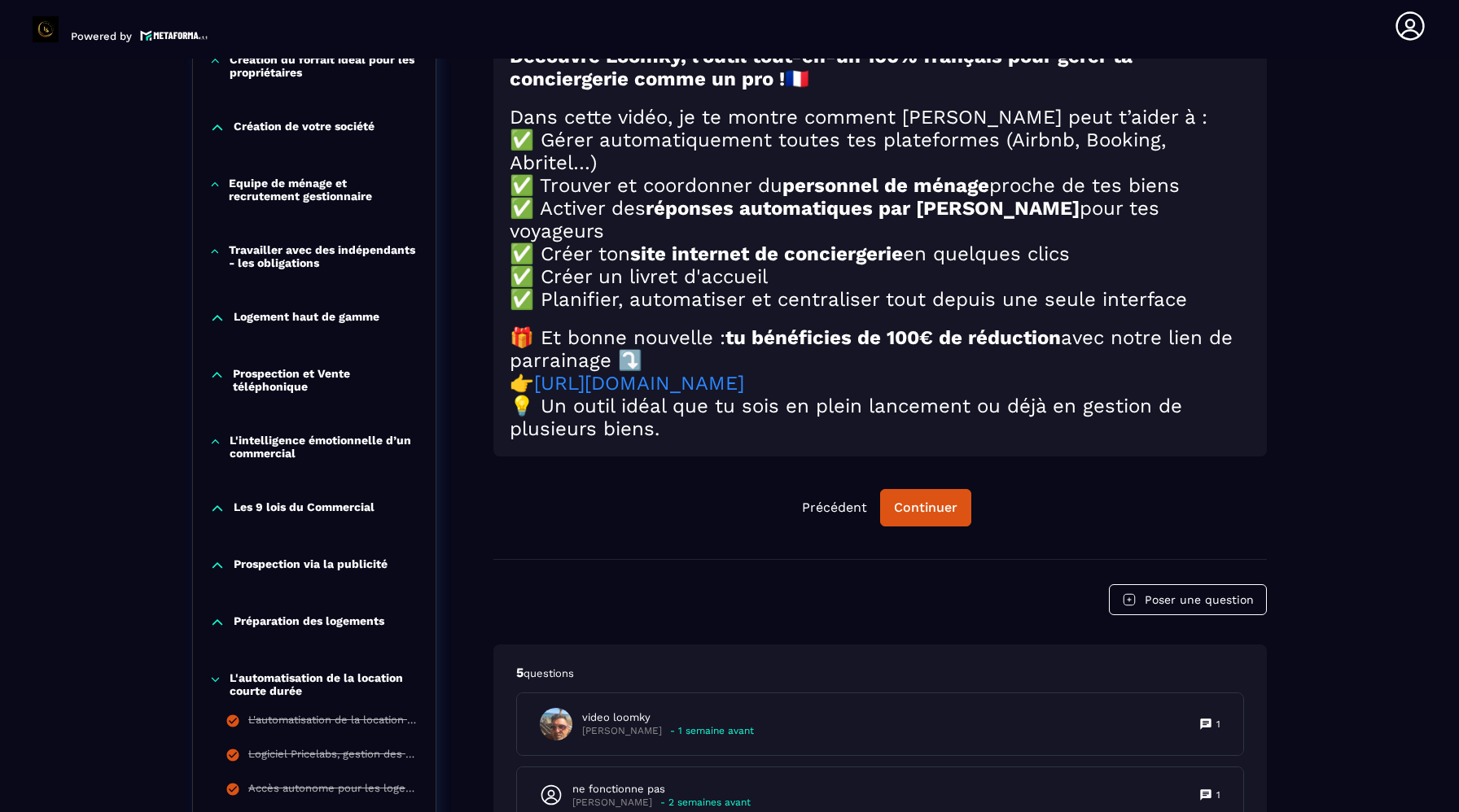
click at [744, 394] on link "[URL][DOMAIN_NAME]" at bounding box center [639, 383] width 210 height 23
